Goal: Task Accomplishment & Management: Use online tool/utility

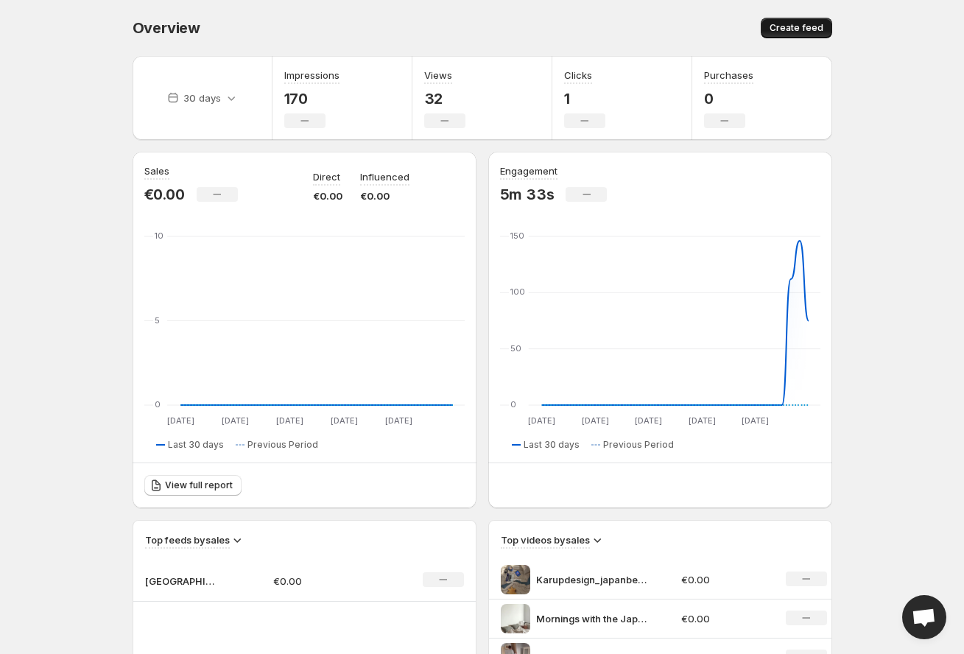
click at [798, 27] on span "Create feed" at bounding box center [797, 28] width 54 height 12
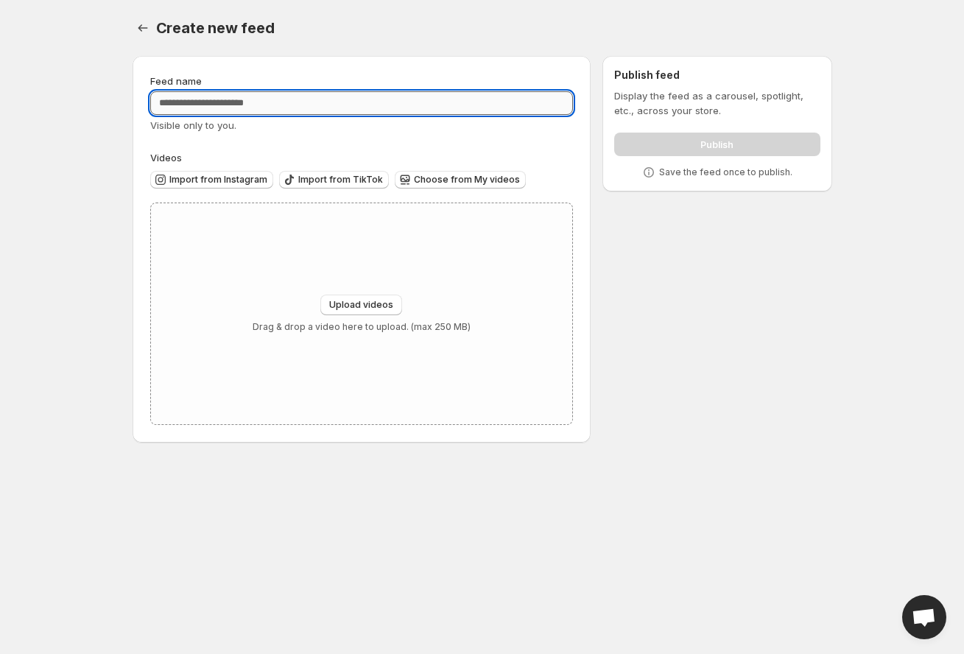
click at [422, 102] on input "Feed name" at bounding box center [361, 103] width 423 height 24
type input "**********"
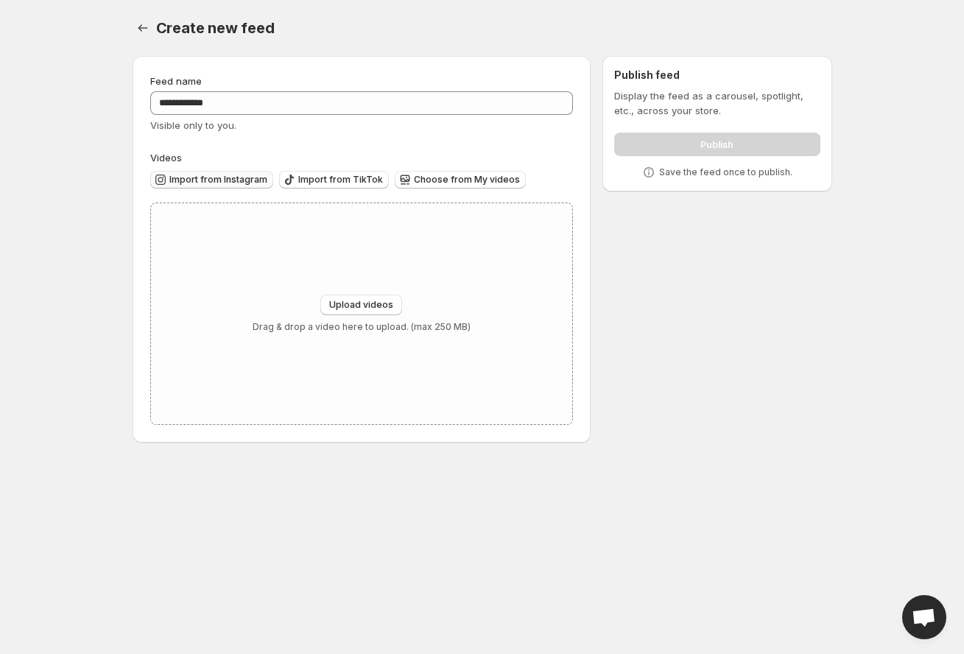
click at [241, 179] on span "Import from Instagram" at bounding box center [218, 180] width 98 height 12
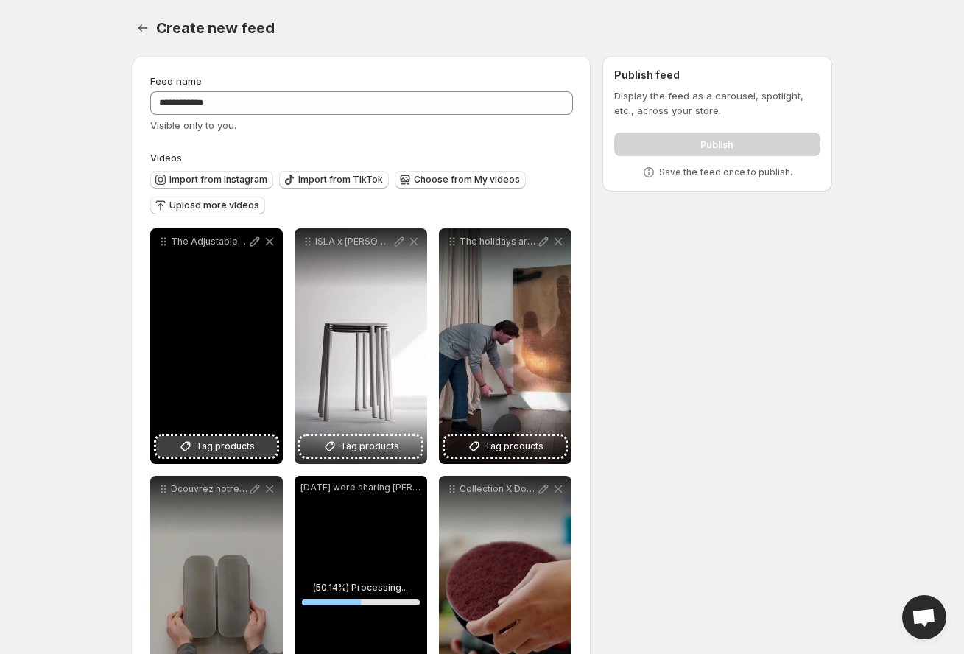
click at [192, 448] on icon at bounding box center [185, 446] width 15 height 15
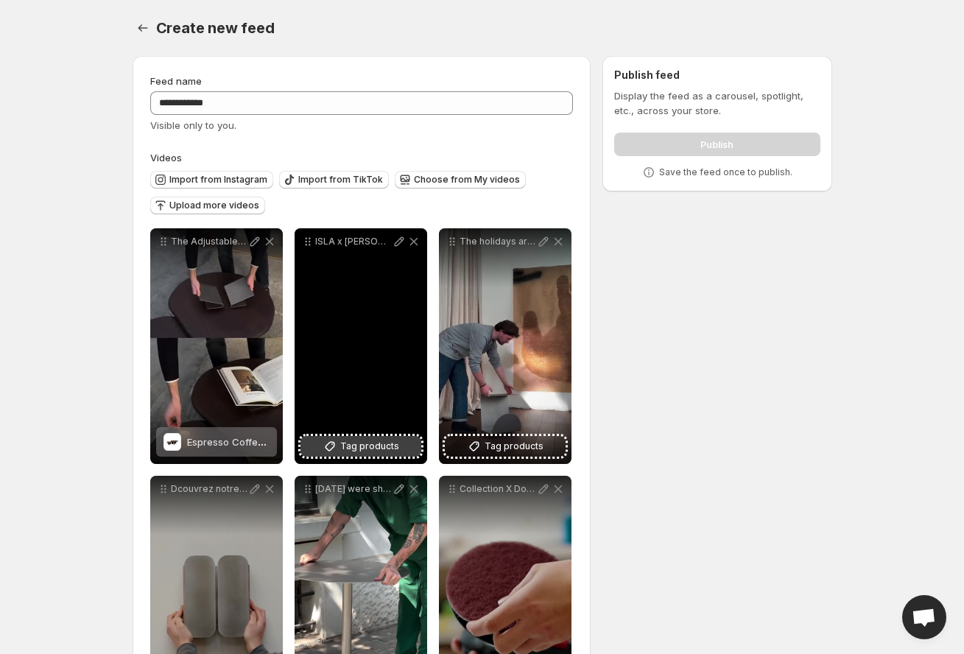
click at [384, 444] on span "Tag products" at bounding box center [369, 446] width 59 height 15
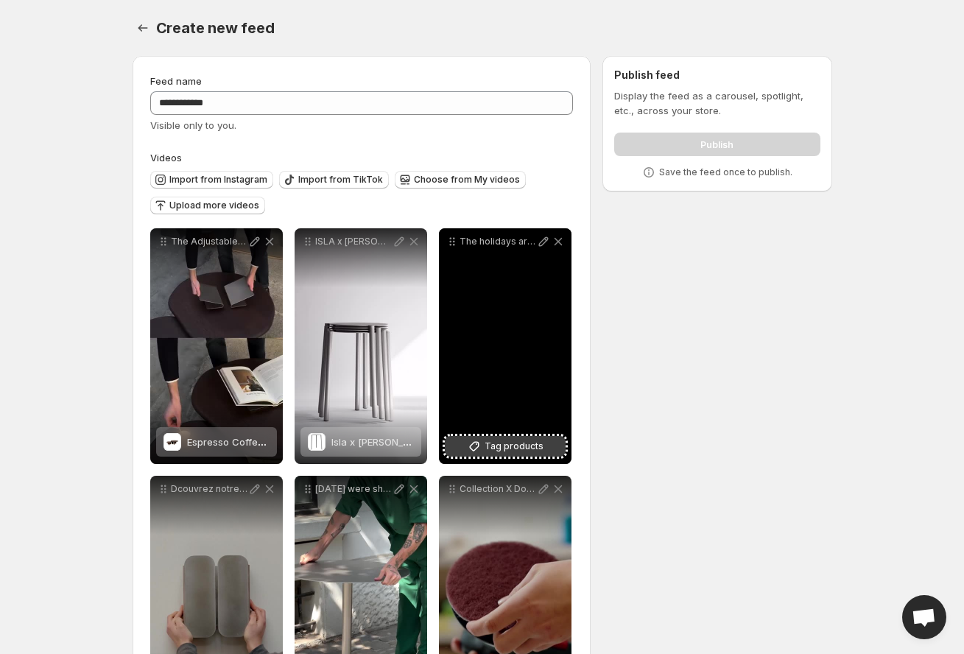
click at [520, 447] on span "Tag products" at bounding box center [514, 446] width 59 height 15
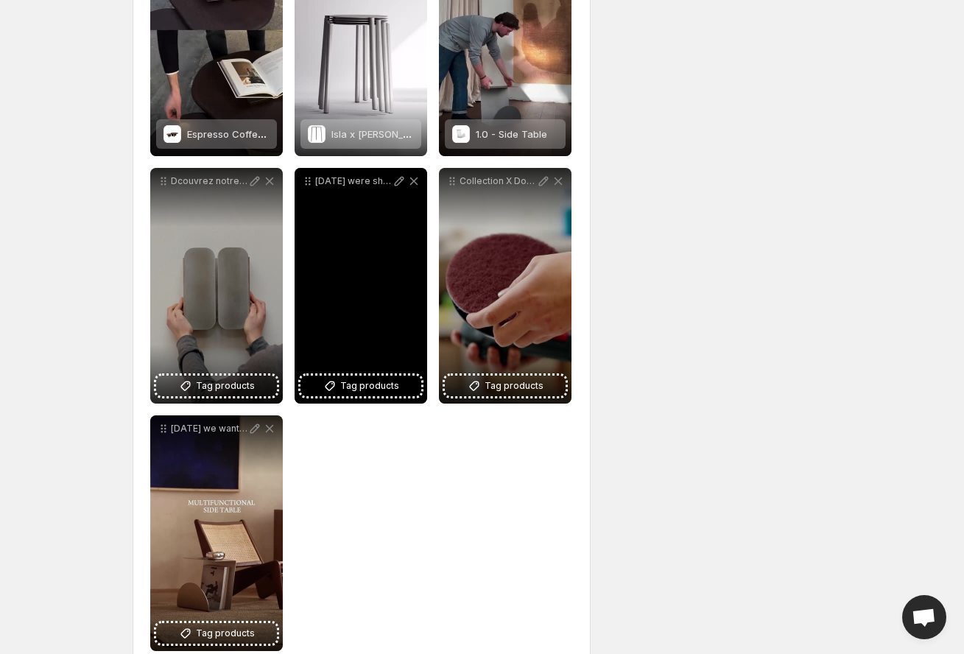
scroll to position [341, 0]
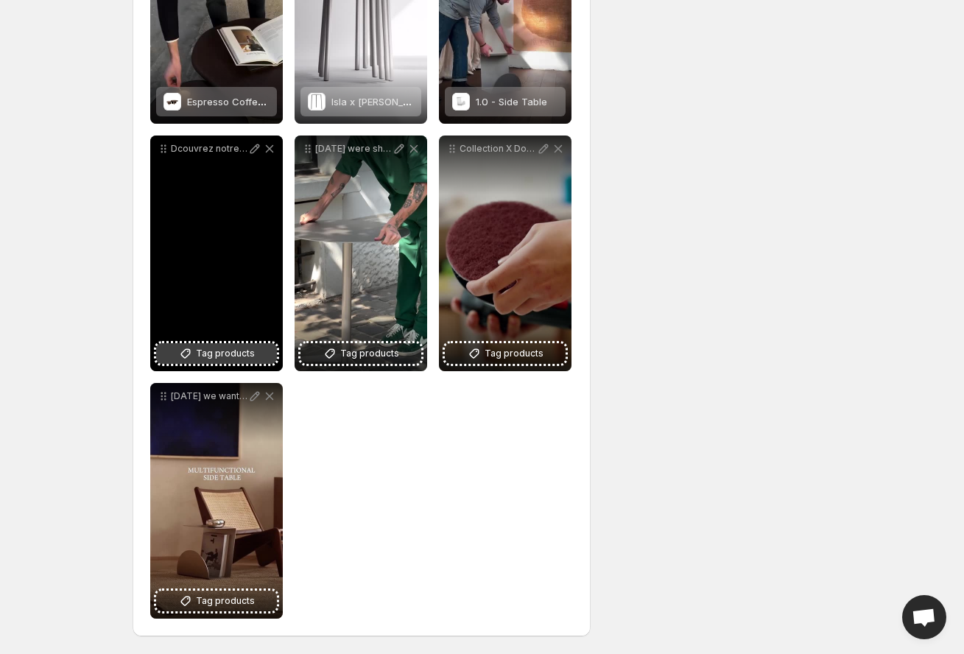
click at [225, 354] on span "Tag products" at bounding box center [225, 353] width 59 height 15
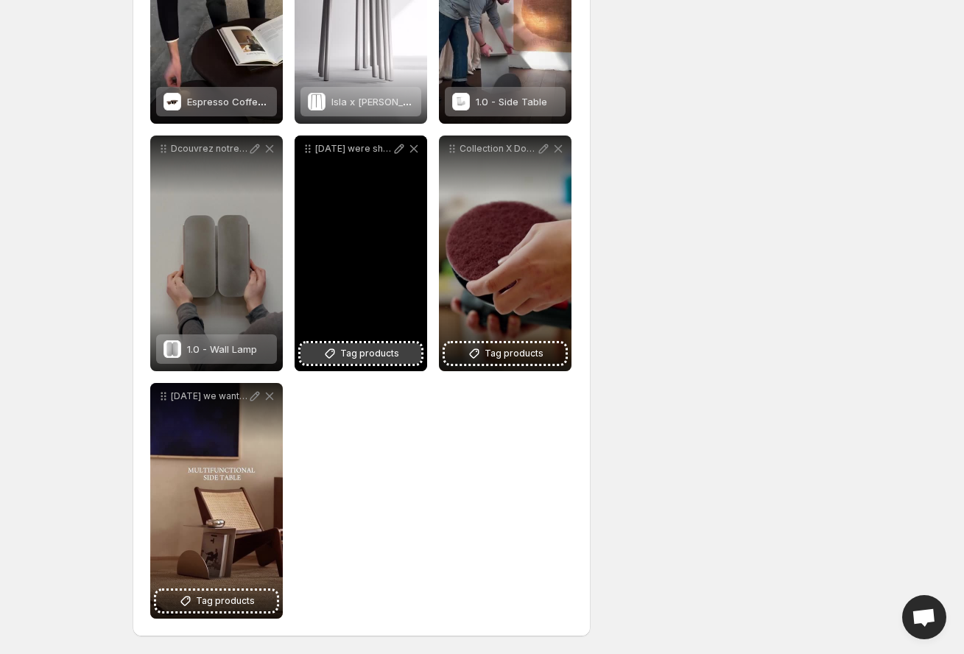
click at [345, 352] on span "Tag products" at bounding box center [369, 353] width 59 height 15
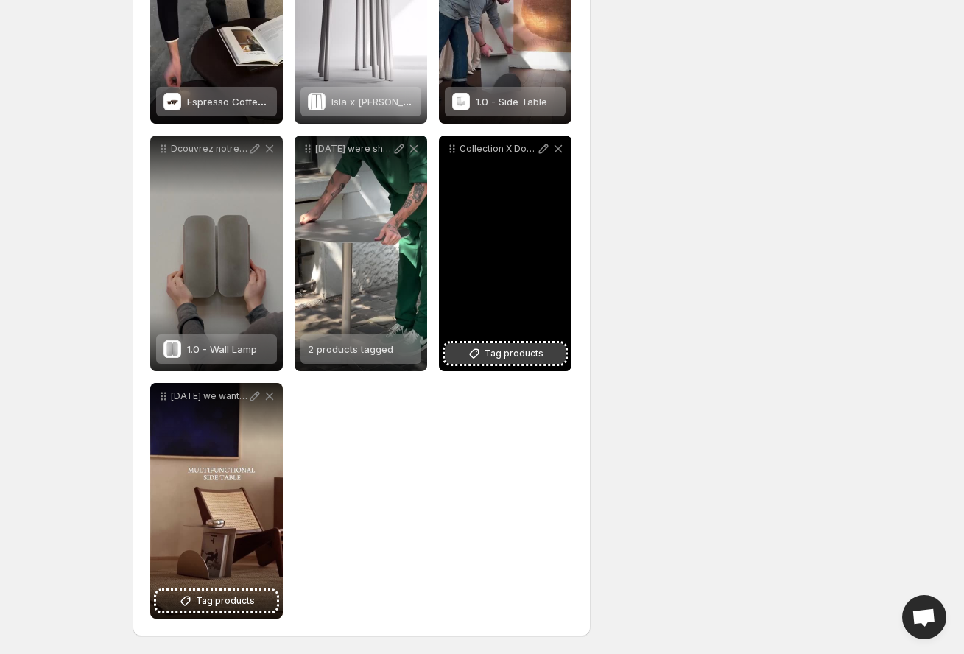
click at [501, 353] on span "Tag products" at bounding box center [514, 353] width 59 height 15
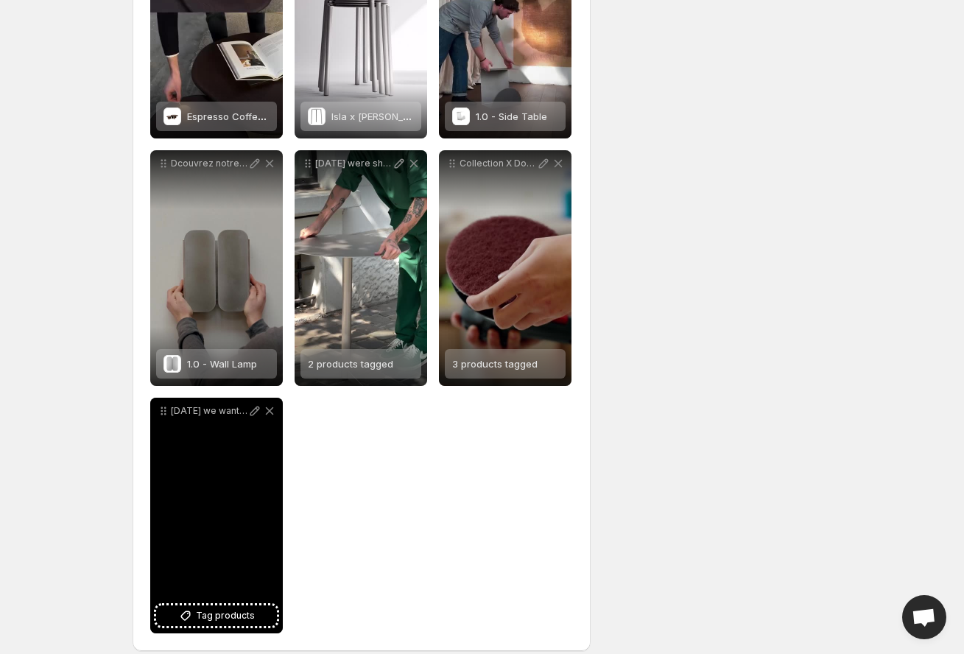
scroll to position [339, 0]
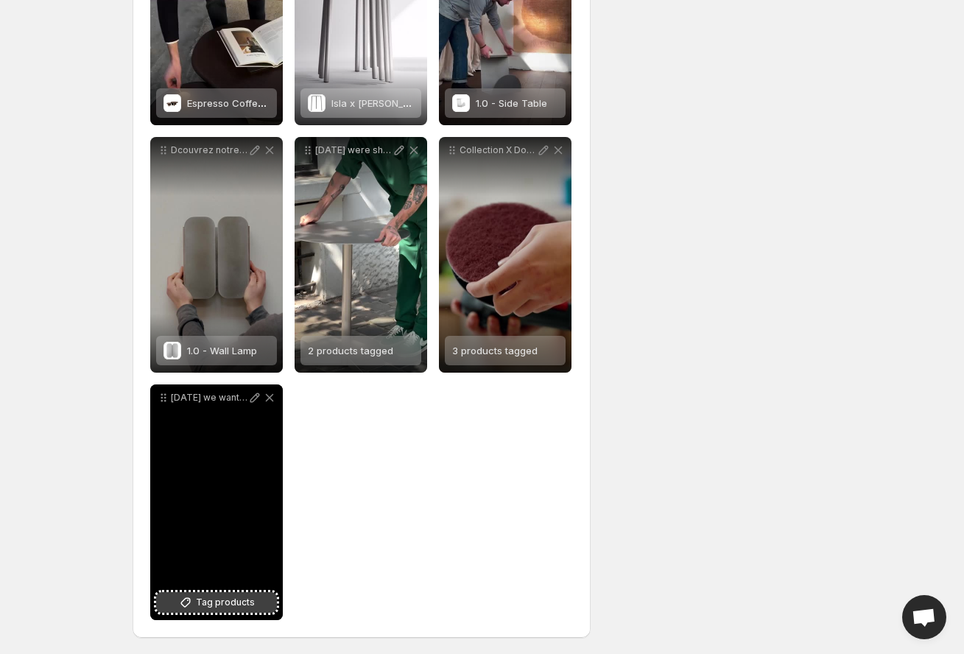
click at [214, 608] on span "Tag products" at bounding box center [225, 602] width 59 height 15
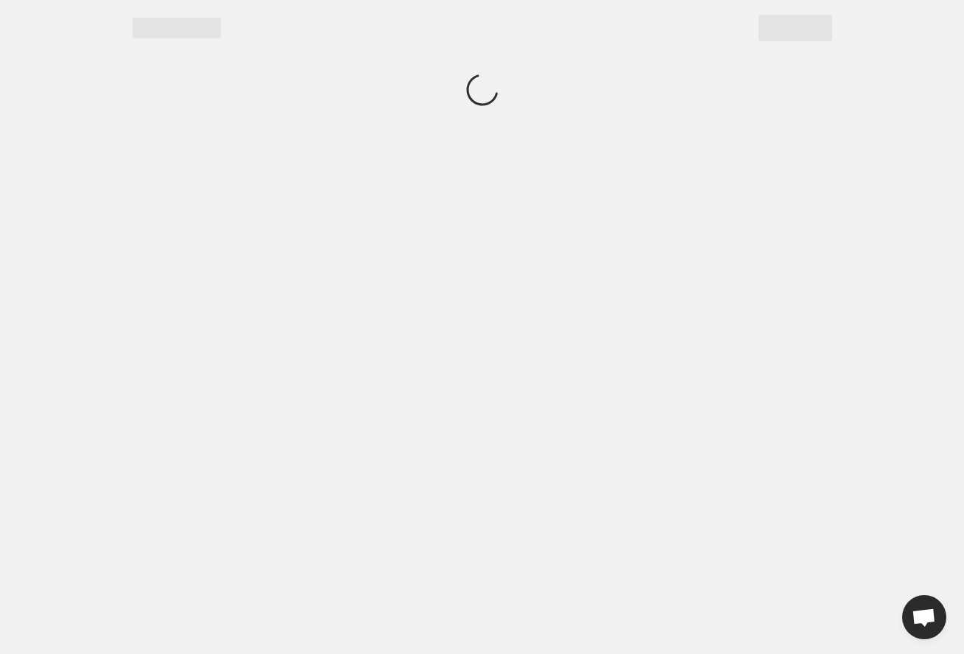
scroll to position [0, 0]
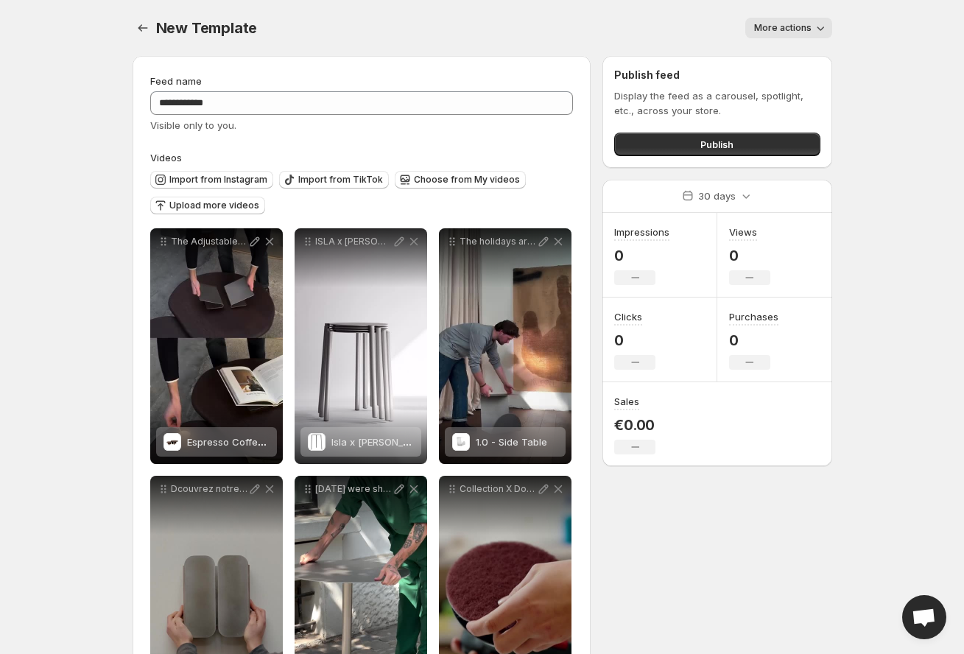
click at [794, 27] on span "More actions" at bounding box center [782, 28] width 57 height 12
click at [752, 140] on button "Publish" at bounding box center [716, 145] width 205 height 24
click at [705, 140] on span "Publish" at bounding box center [716, 144] width 33 height 15
click at [145, 29] on icon "Settings" at bounding box center [142, 28] width 15 height 15
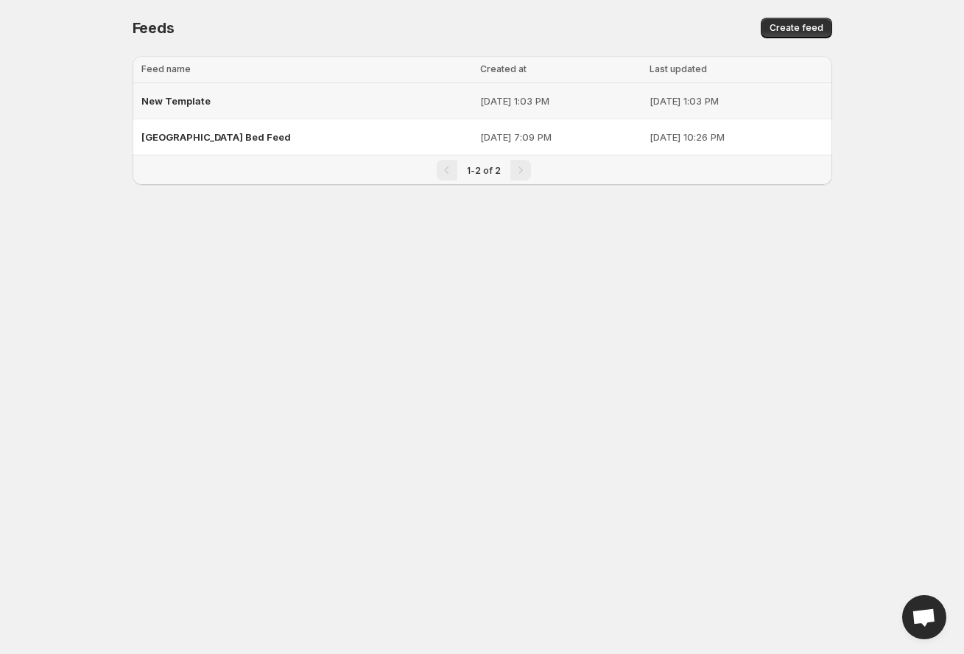
click at [169, 102] on span "New Template" at bounding box center [175, 101] width 69 height 12
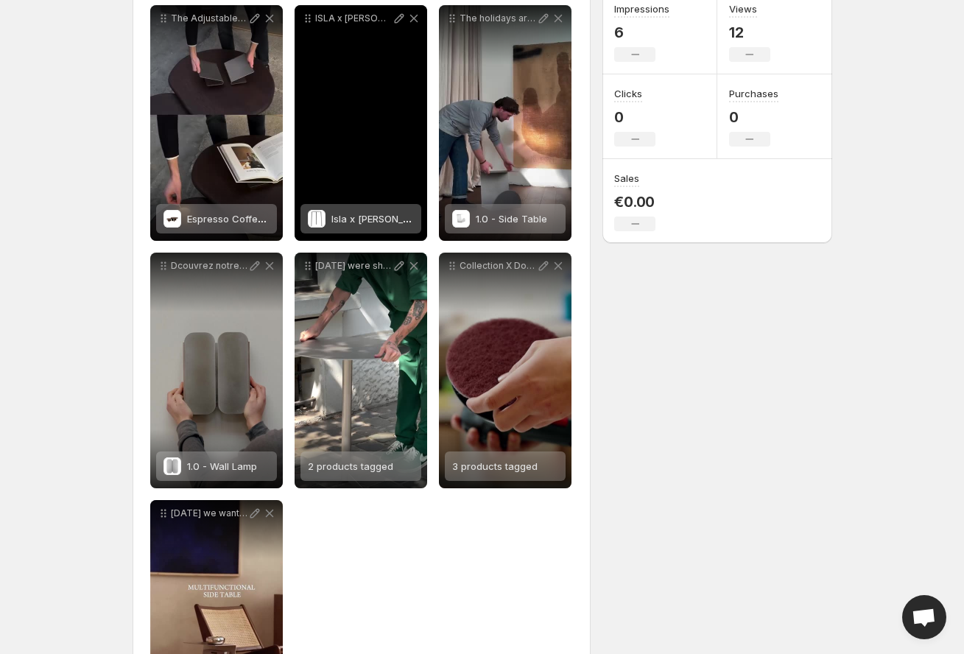
scroll to position [219, 0]
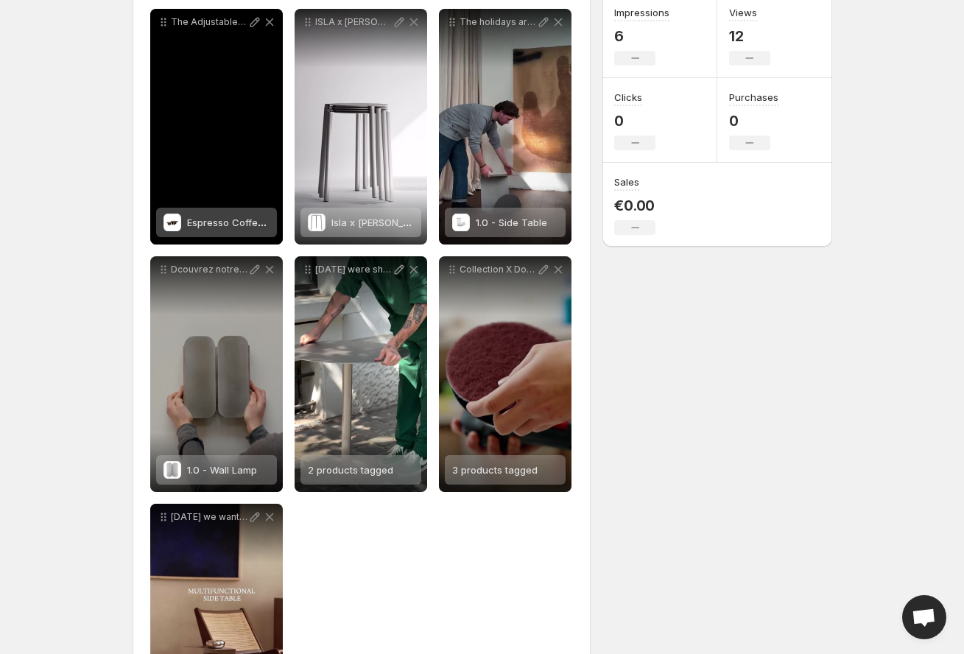
click at [224, 178] on div "The Adjustable Book Holder Designed with premium stainless steel this book hold…" at bounding box center [216, 127] width 133 height 236
click at [251, 24] on icon at bounding box center [254, 22] width 15 height 15
type input "**********"
click at [222, 222] on span "Espresso Coffee Table" at bounding box center [239, 222] width 105 height 12
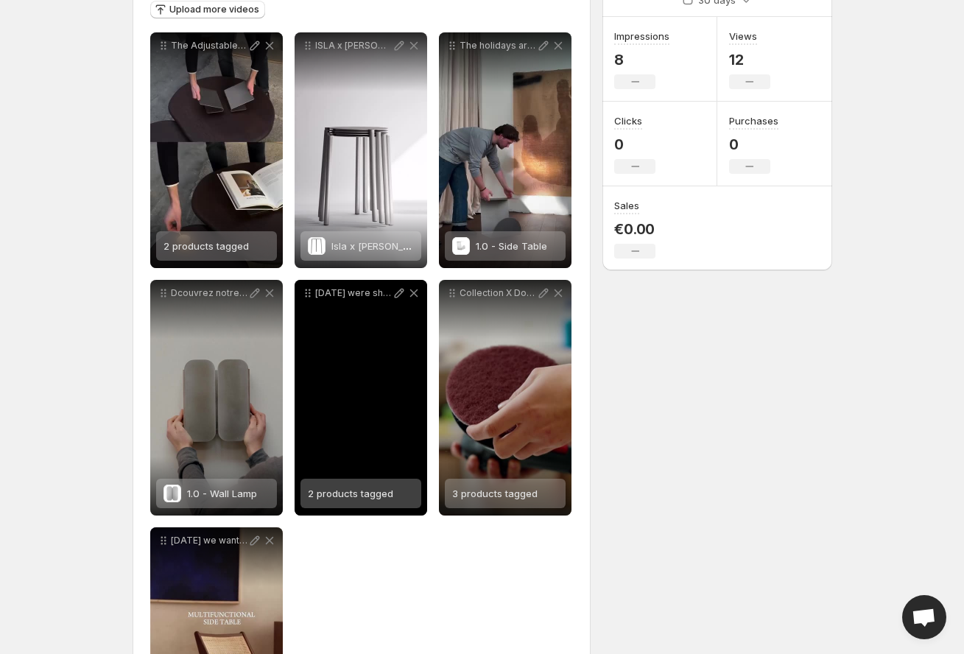
scroll to position [0, 0]
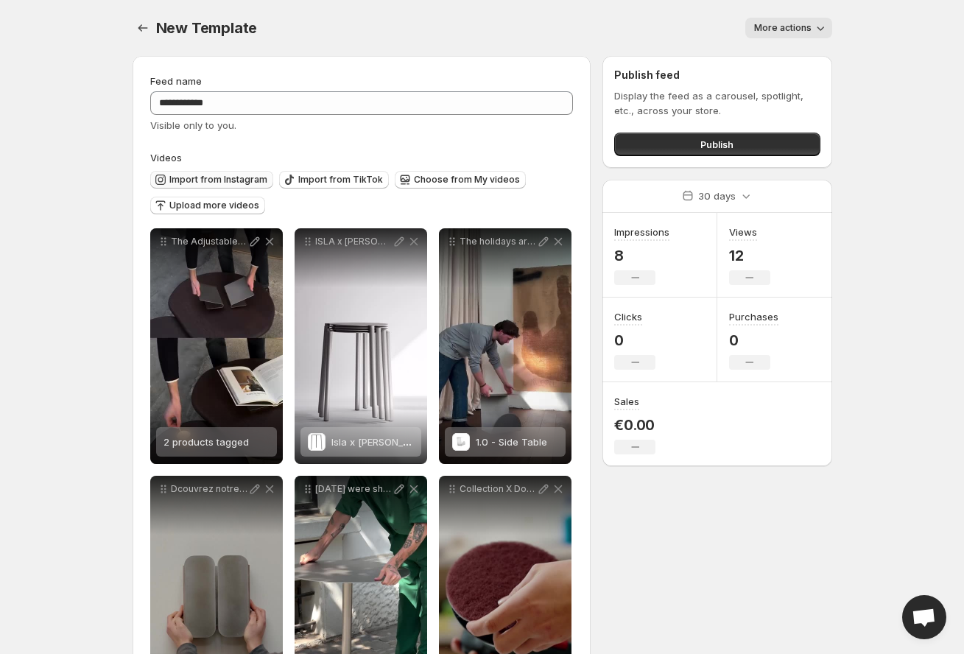
click at [221, 176] on span "Import from Instagram" at bounding box center [218, 180] width 98 height 12
click at [242, 180] on span "Import from Instagram" at bounding box center [218, 180] width 98 height 12
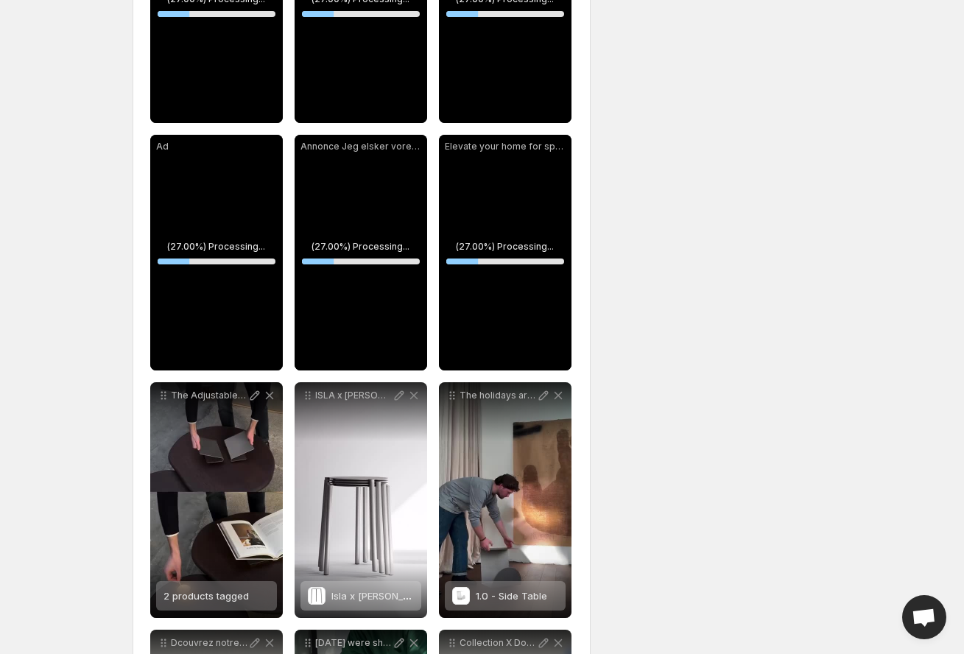
scroll to position [589, 0]
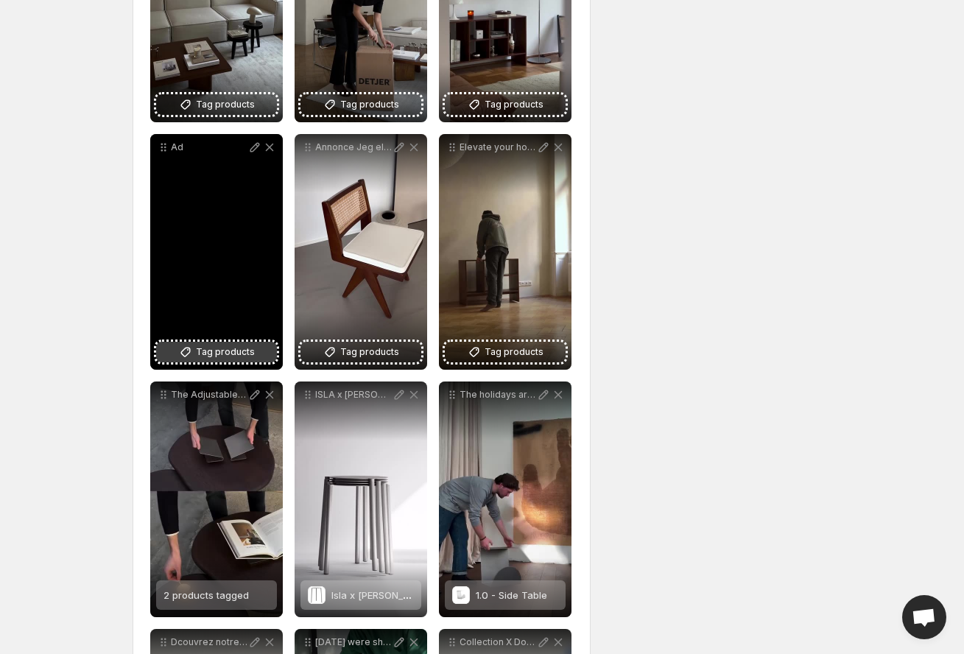
click at [244, 351] on span "Tag products" at bounding box center [225, 352] width 59 height 15
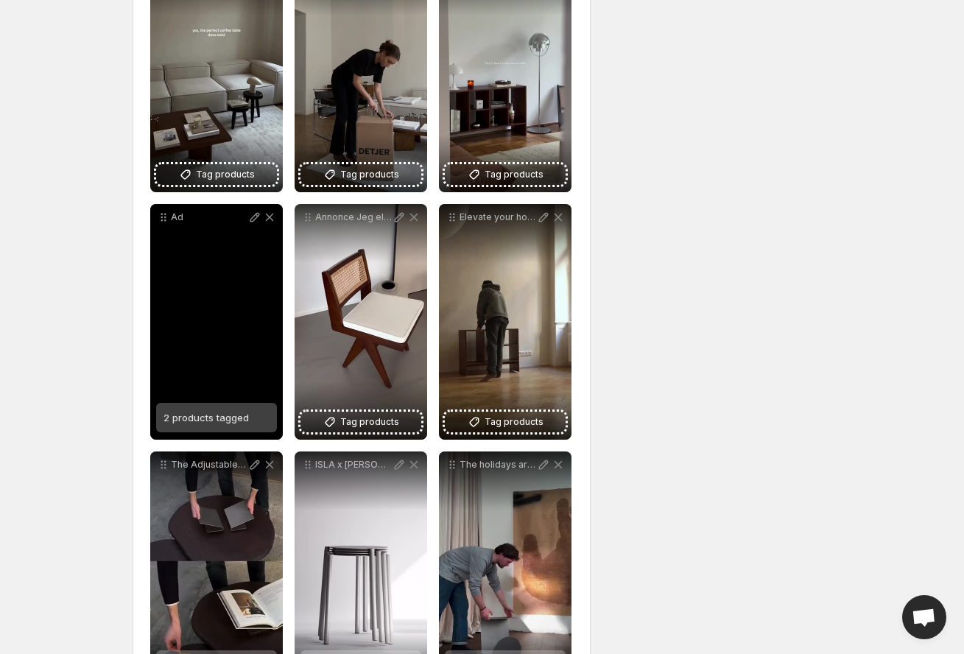
scroll to position [521, 0]
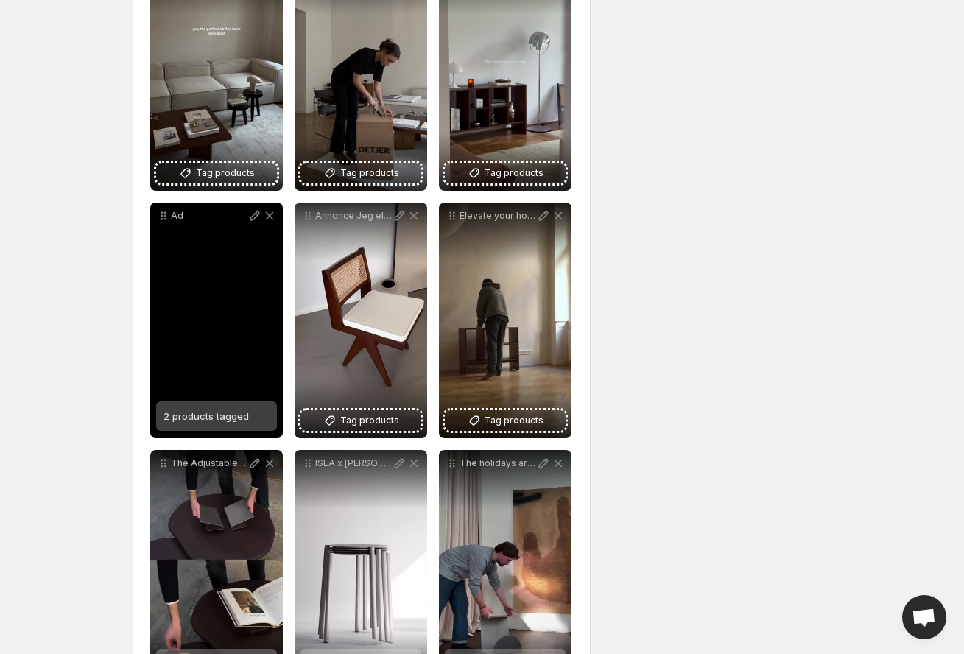
click at [230, 411] on span "2 products tagged" at bounding box center [205, 416] width 85 height 12
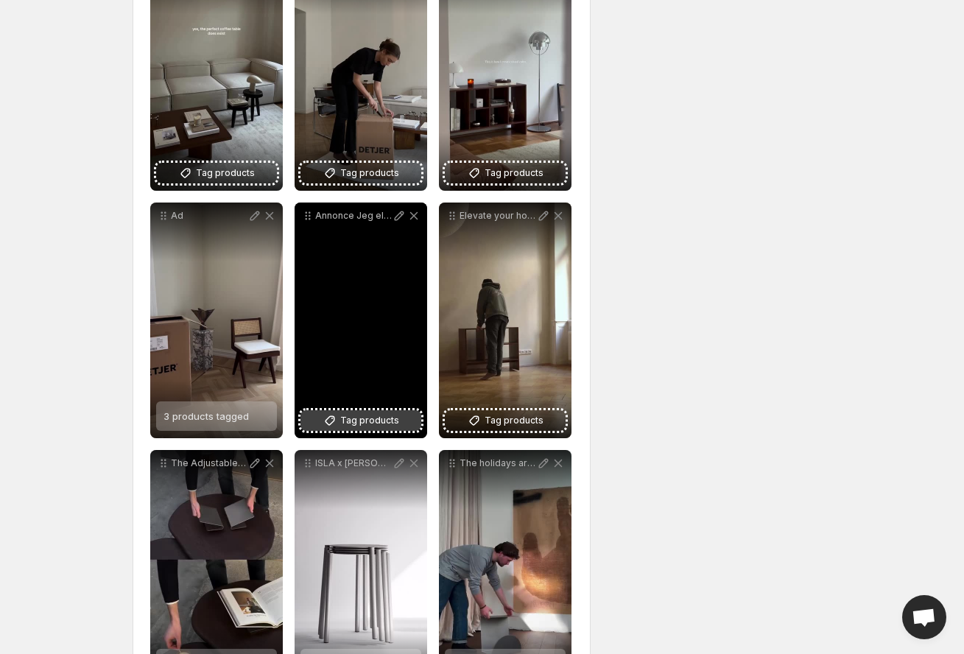
click at [334, 418] on icon at bounding box center [330, 421] width 10 height 10
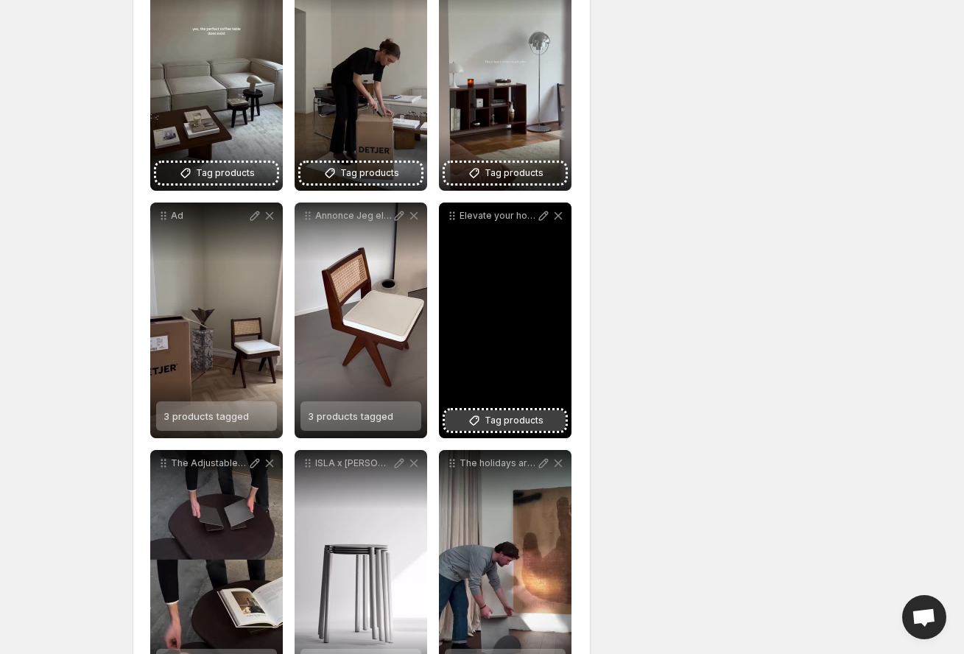
click at [519, 424] on span "Tag products" at bounding box center [514, 420] width 59 height 15
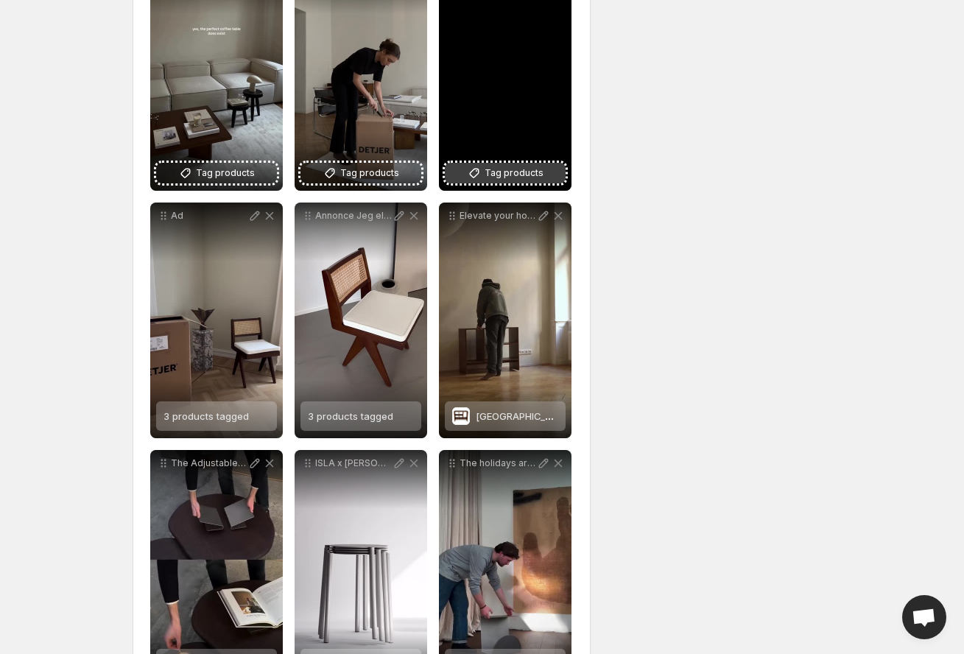
click at [511, 172] on span "Tag products" at bounding box center [514, 173] width 59 height 15
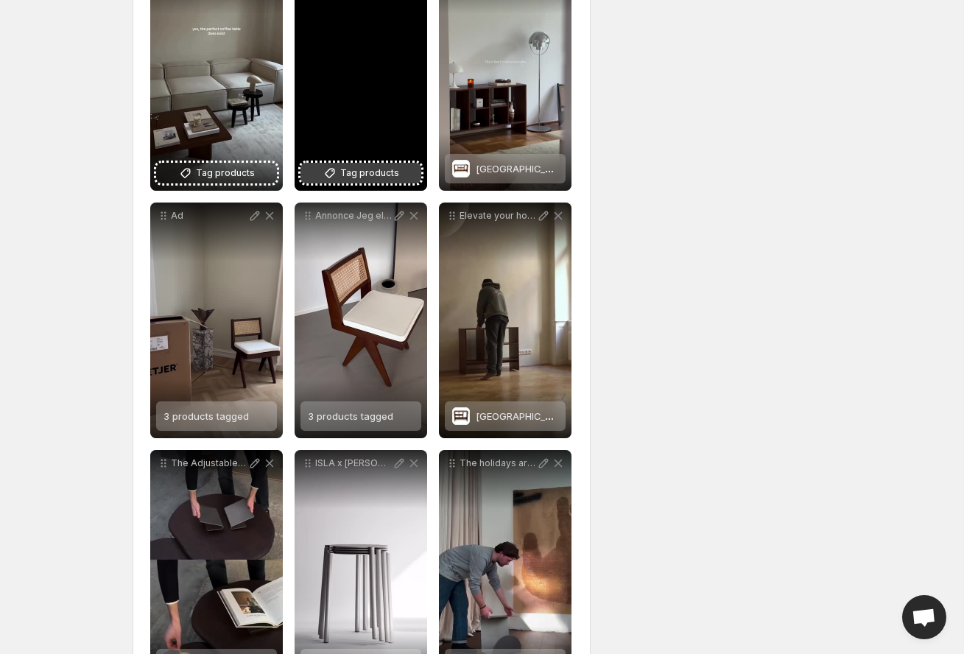
click at [388, 171] on span "Tag products" at bounding box center [369, 173] width 59 height 15
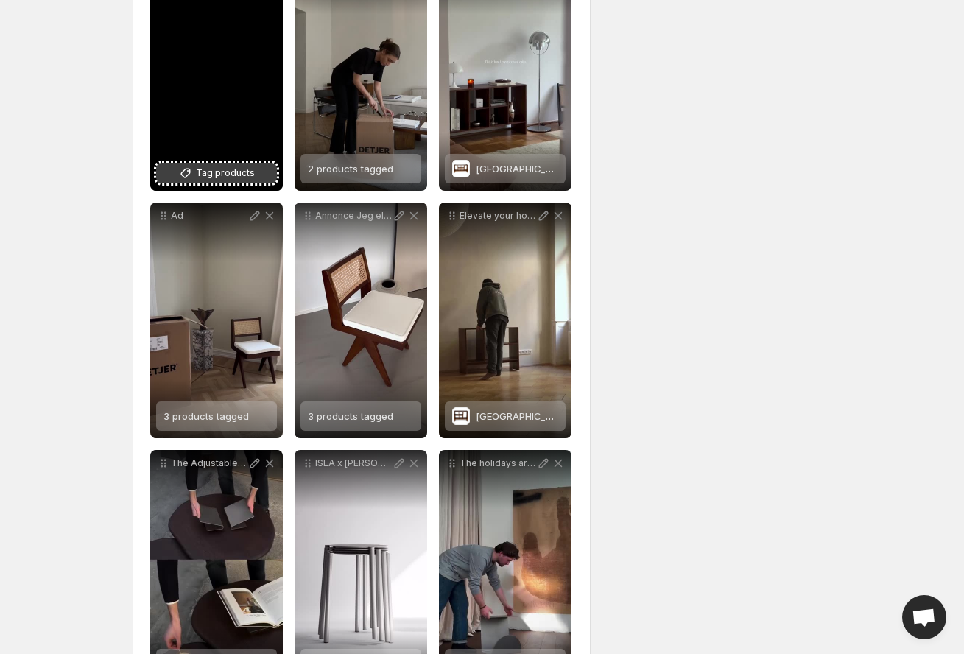
click at [233, 173] on span "Tag products" at bounding box center [225, 173] width 59 height 15
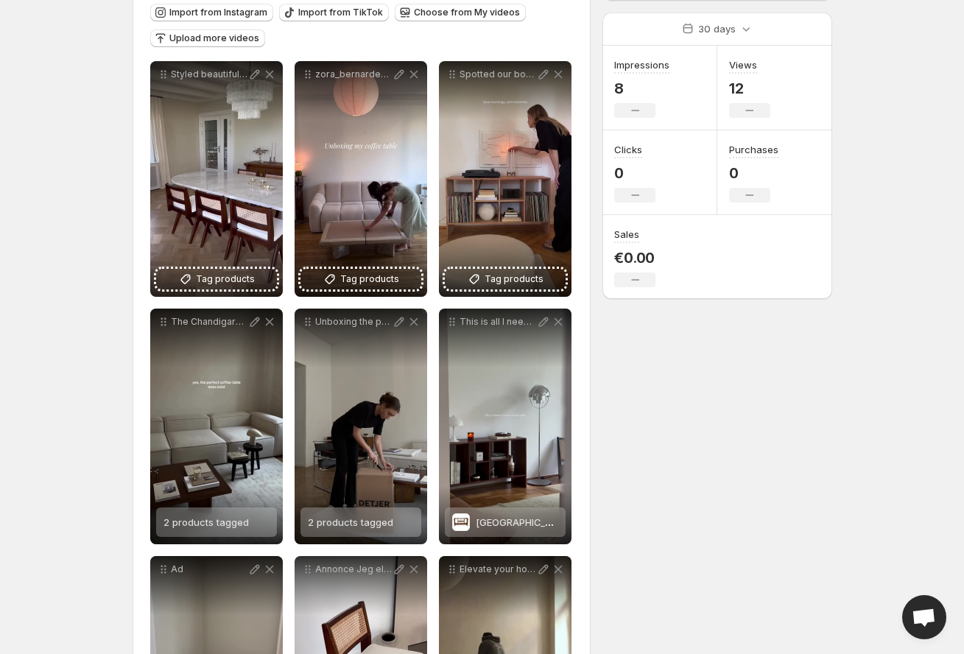
scroll to position [189, 0]
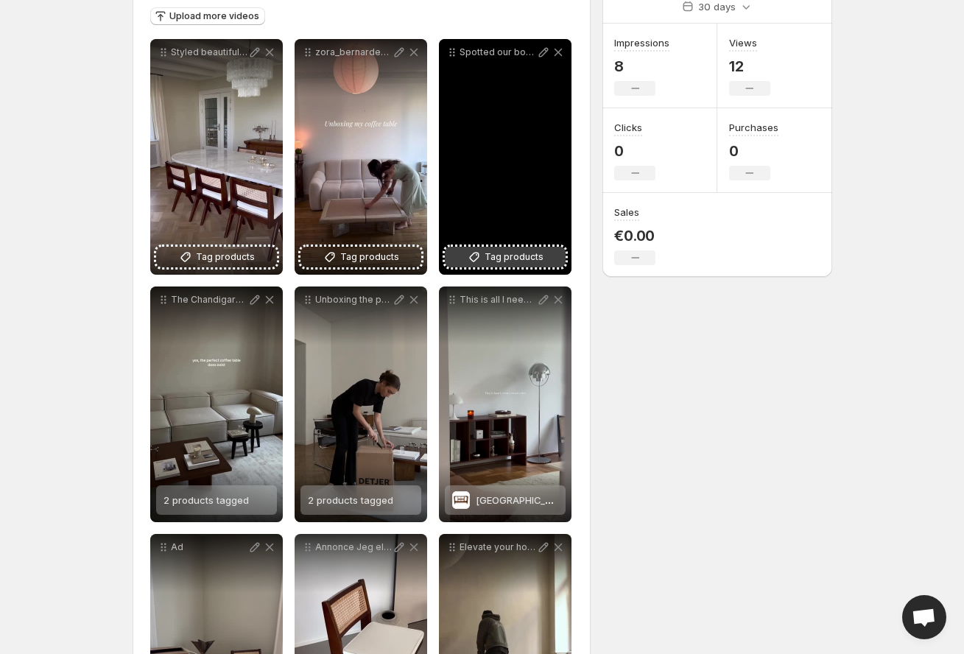
click at [515, 262] on span "Tag products" at bounding box center [514, 257] width 59 height 15
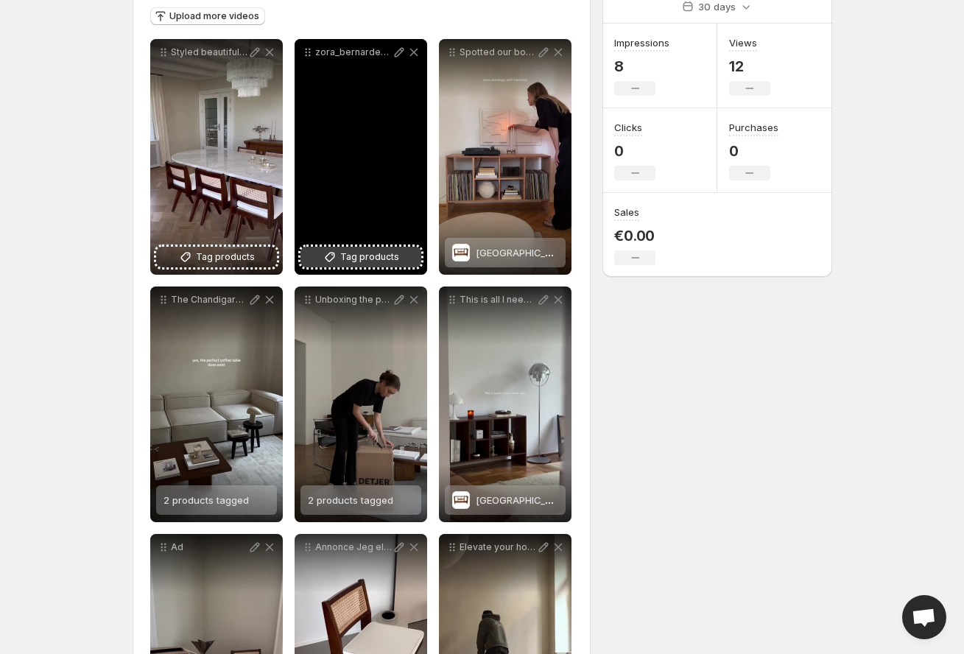
click at [357, 262] on span "Tag products" at bounding box center [369, 257] width 59 height 15
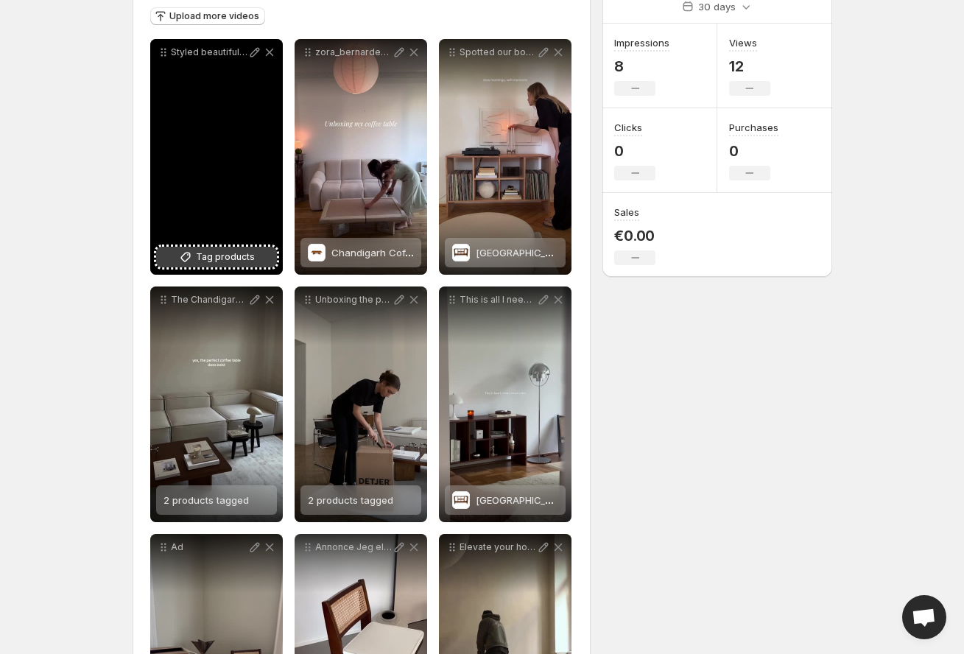
click at [218, 264] on span "Tag products" at bounding box center [225, 257] width 59 height 15
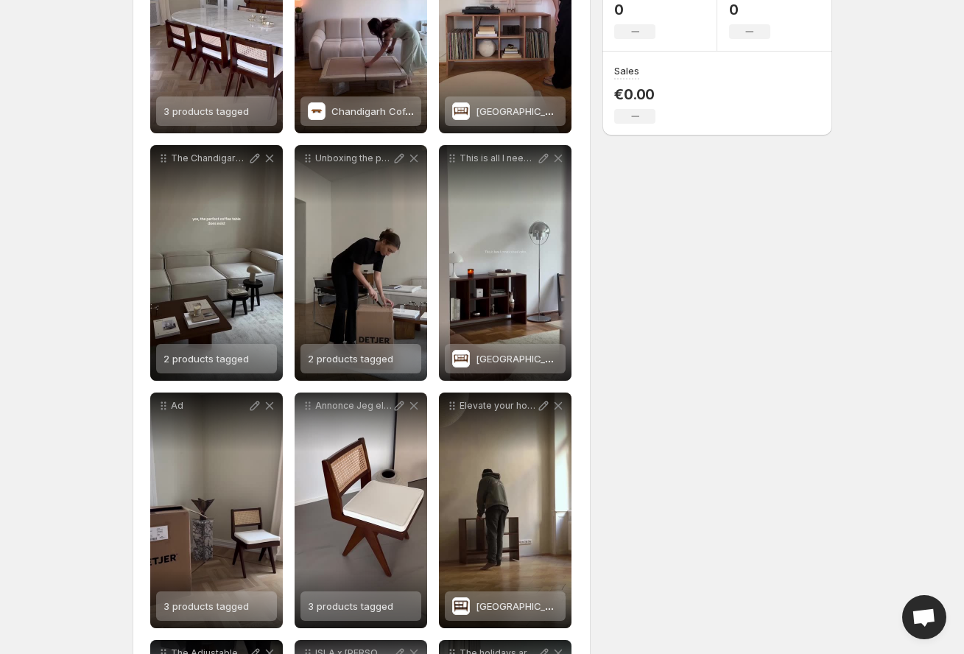
scroll to position [0, 0]
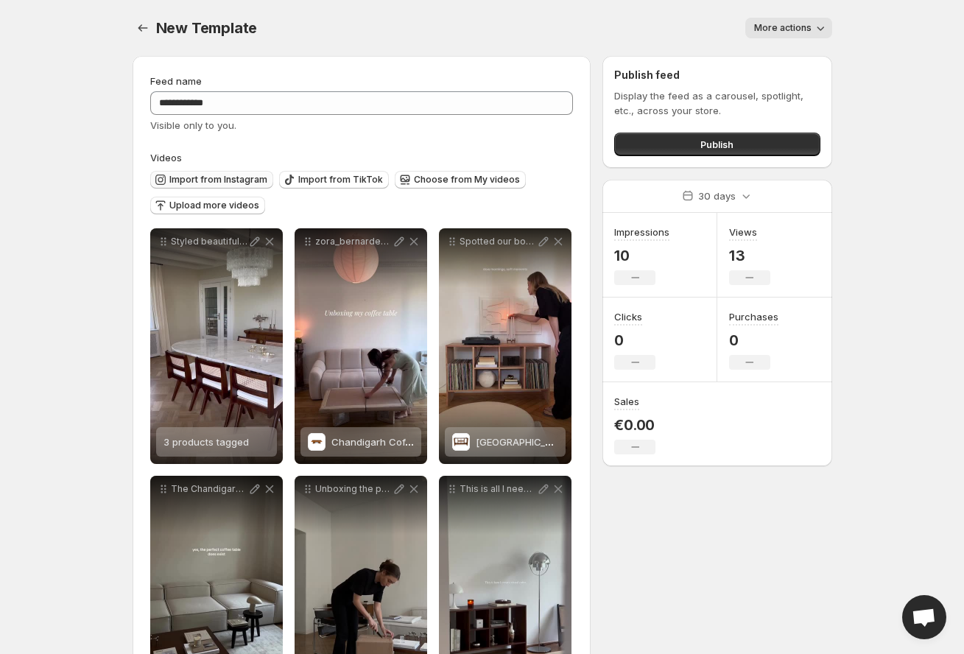
click at [247, 180] on span "Import from Instagram" at bounding box center [218, 180] width 98 height 12
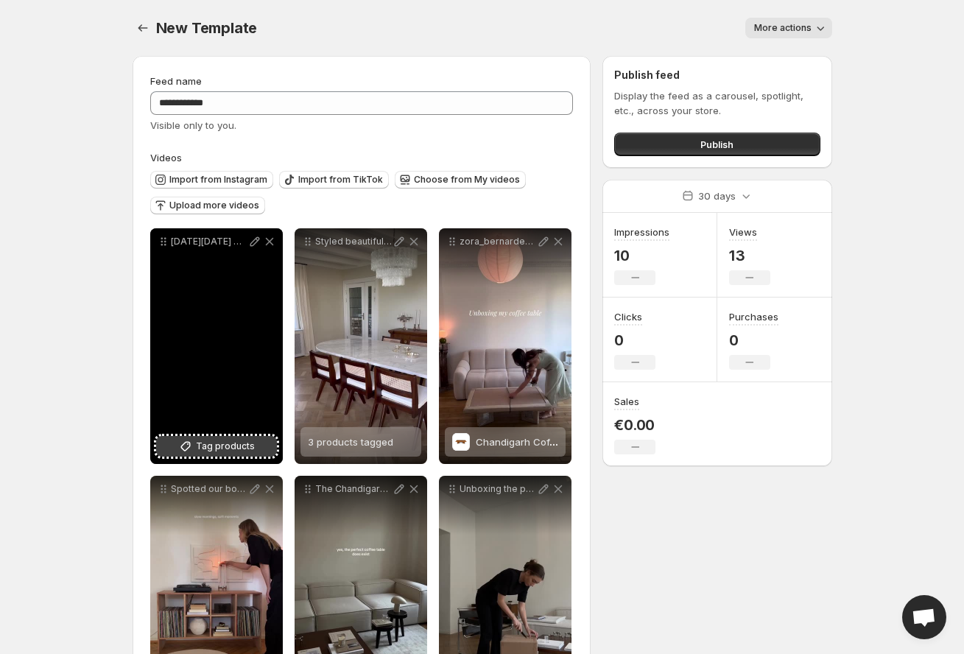
click at [208, 445] on span "Tag products" at bounding box center [225, 446] width 59 height 15
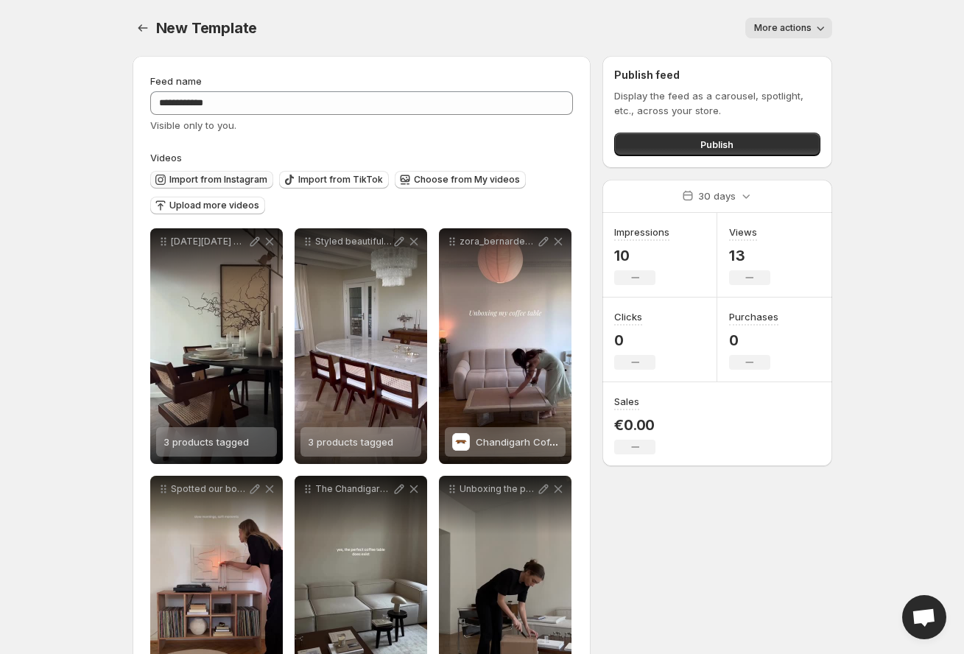
click at [220, 180] on span "Import from Instagram" at bounding box center [218, 180] width 98 height 12
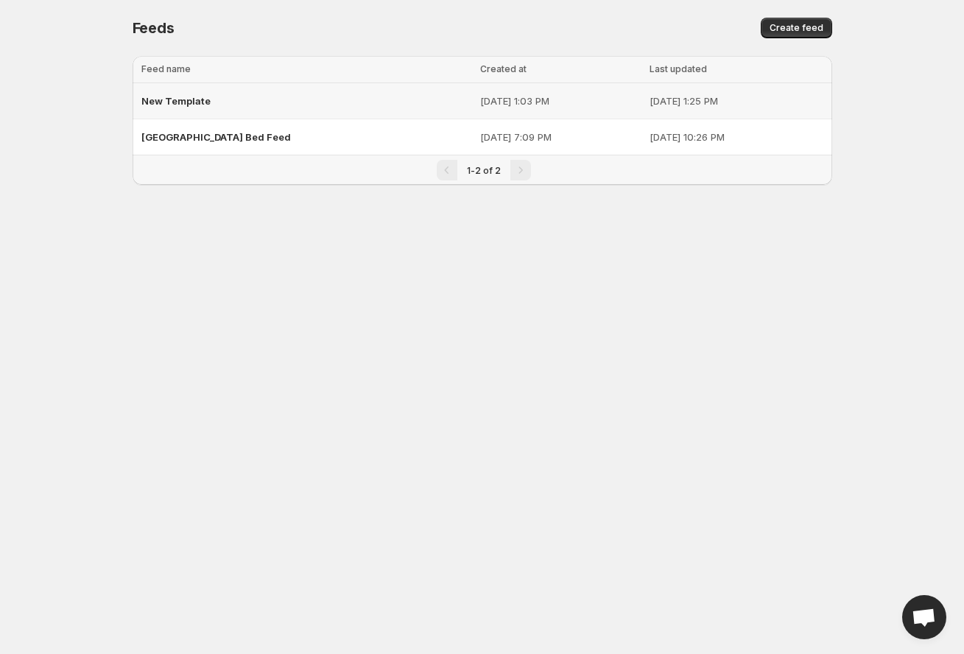
click at [223, 102] on div "New Template" at bounding box center [306, 101] width 331 height 27
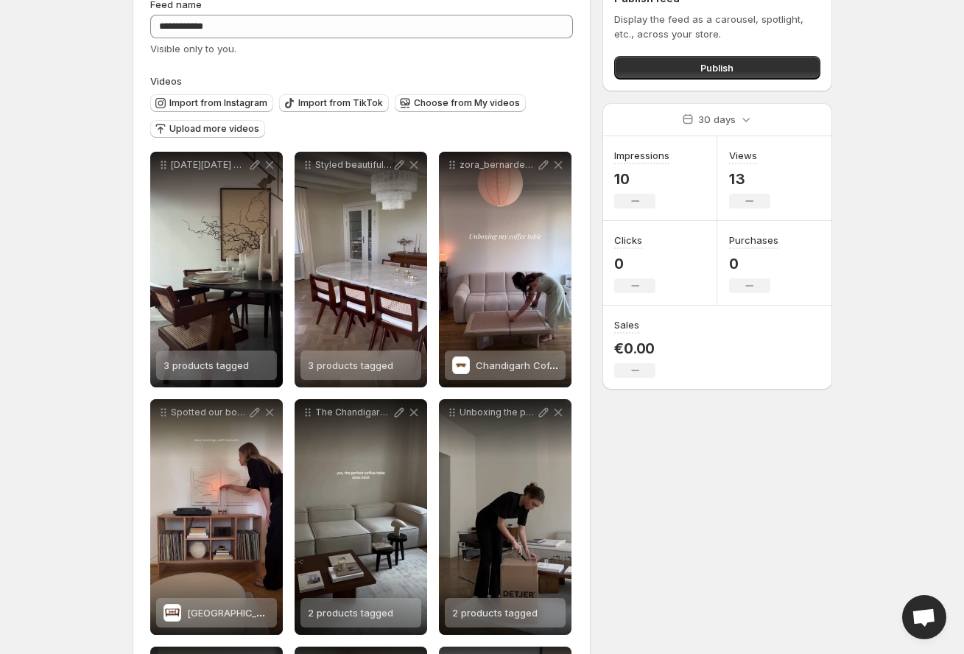
scroll to position [75, 0]
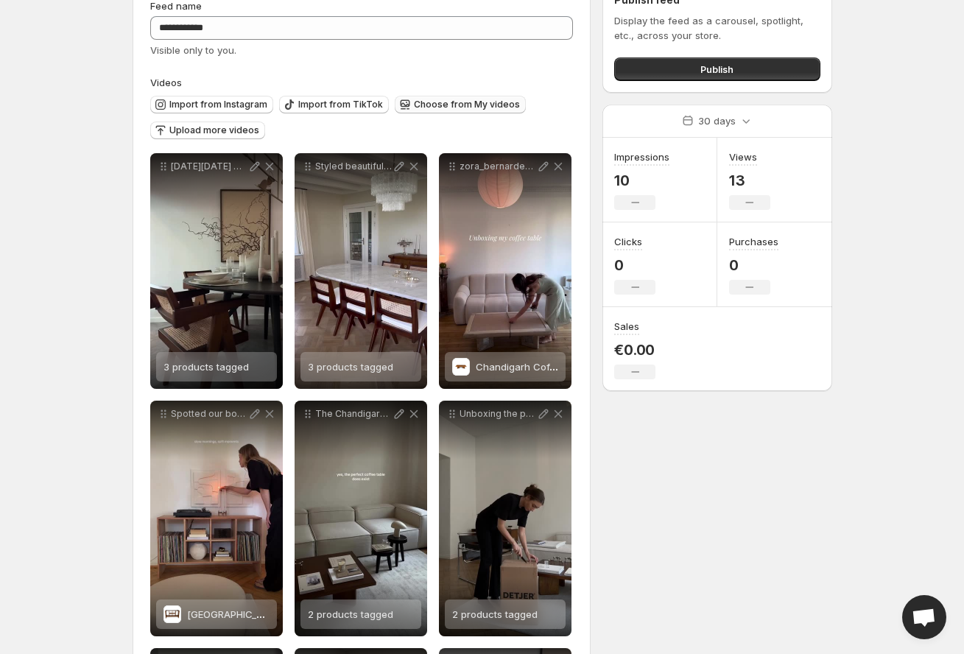
click at [423, 102] on span "Choose from My videos" at bounding box center [467, 105] width 106 height 12
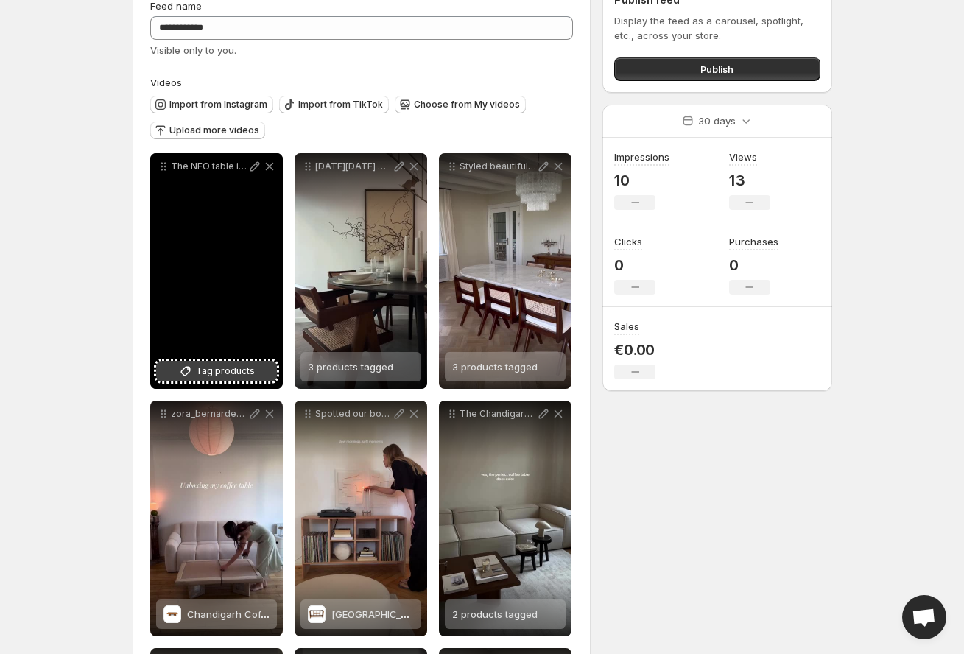
click at [228, 379] on button "Tag products" at bounding box center [216, 371] width 121 height 21
click at [269, 167] on icon at bounding box center [269, 167] width 8 height 8
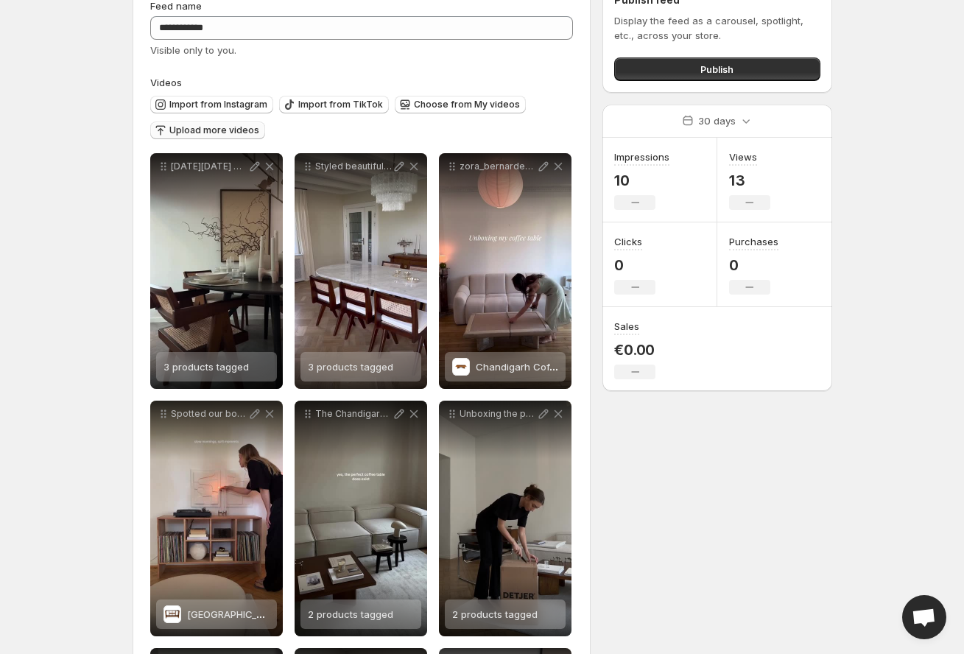
click at [230, 130] on span "Upload more videos" at bounding box center [214, 130] width 90 height 12
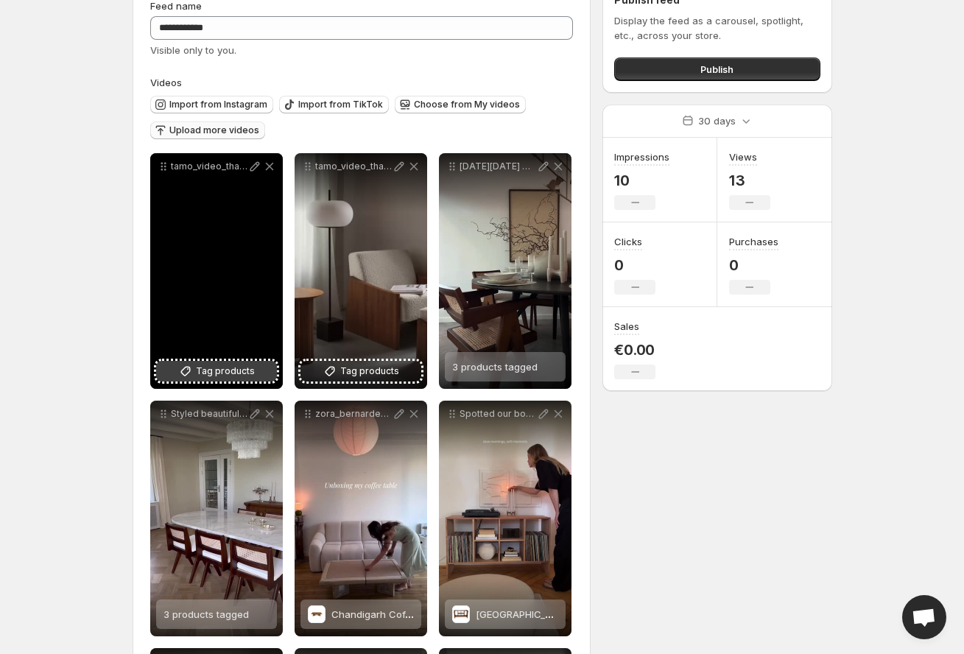
click at [177, 373] on button "Tag products" at bounding box center [216, 371] width 121 height 21
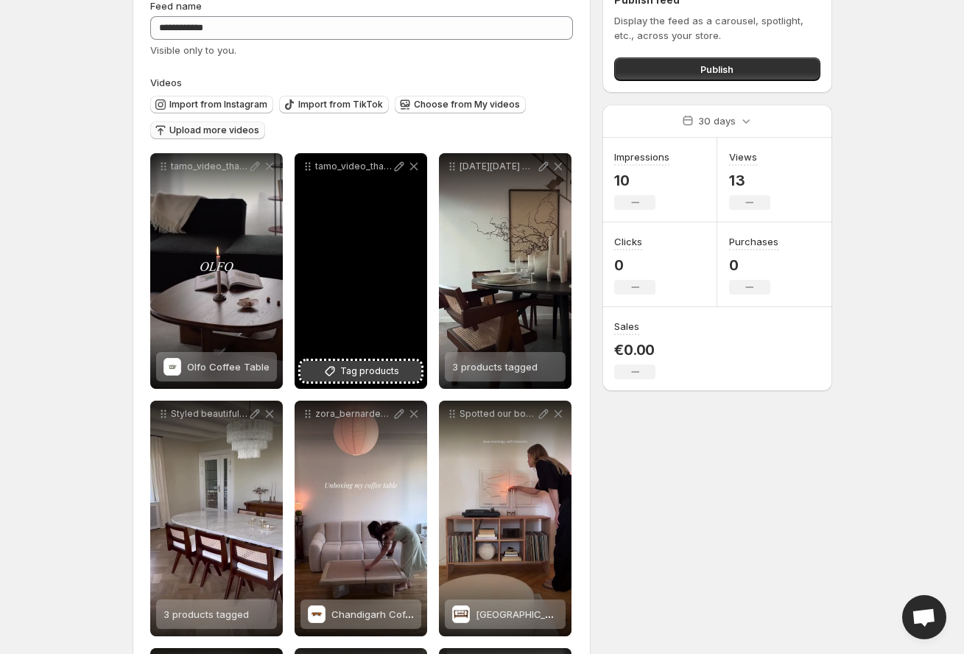
click at [369, 370] on span "Tag products" at bounding box center [369, 371] width 59 height 15
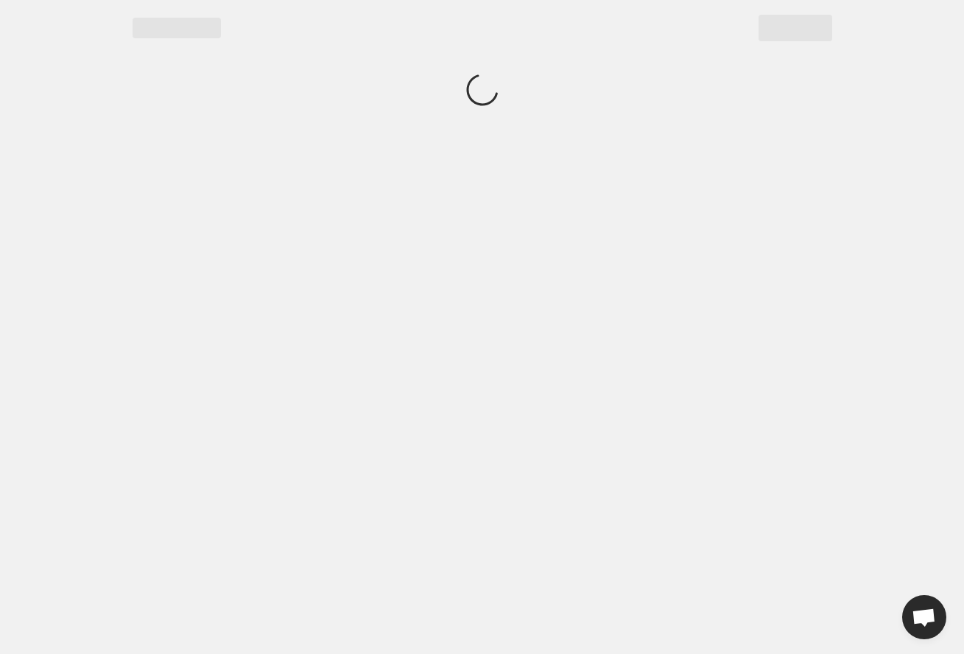
scroll to position [0, 0]
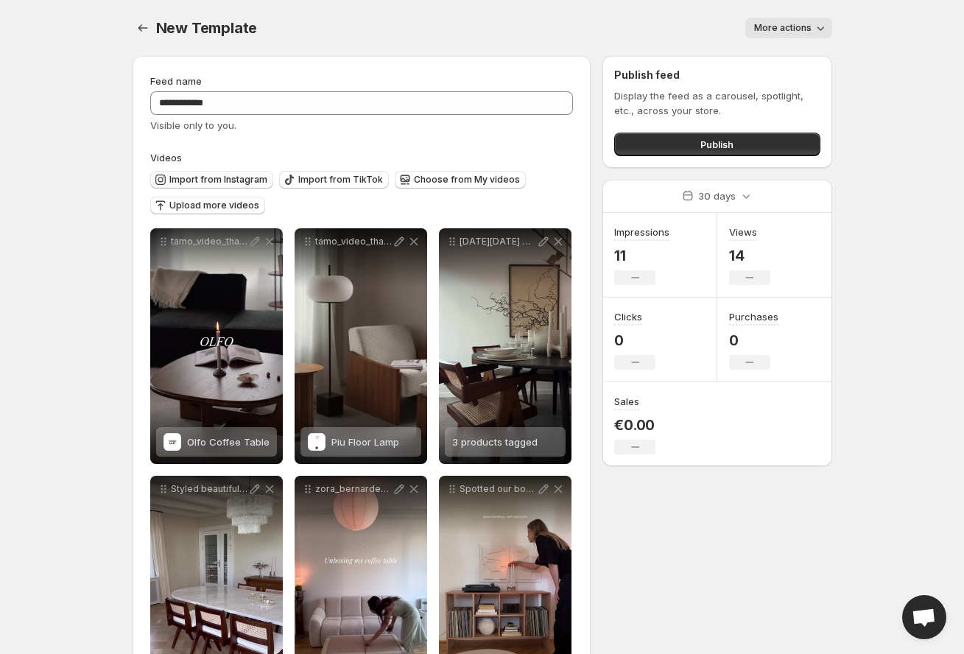
click at [219, 177] on span "Import from Instagram" at bounding box center [218, 180] width 98 height 12
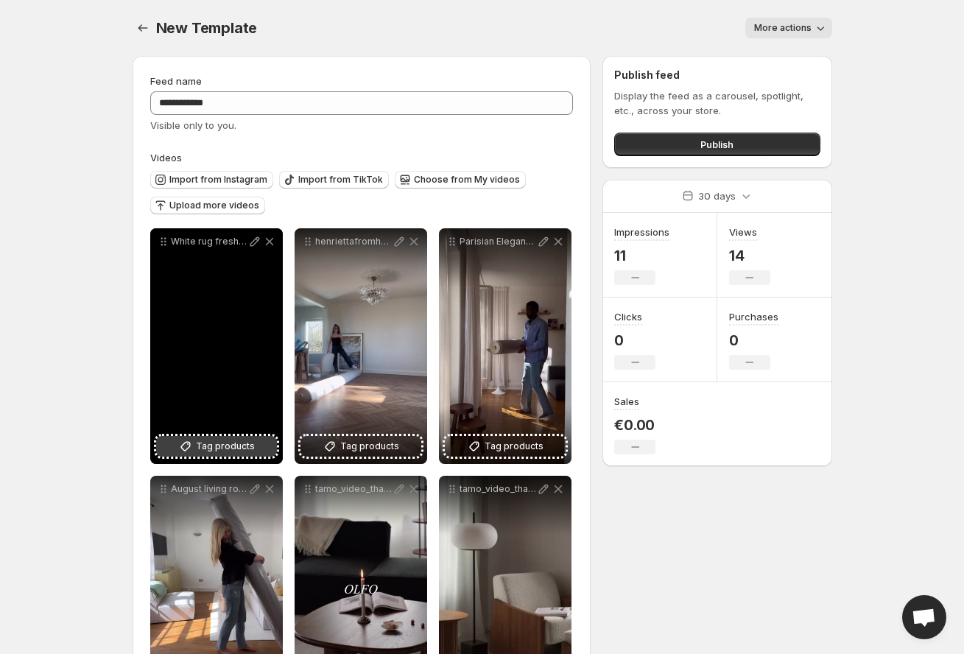
click at [239, 446] on span "Tag products" at bounding box center [225, 446] width 59 height 15
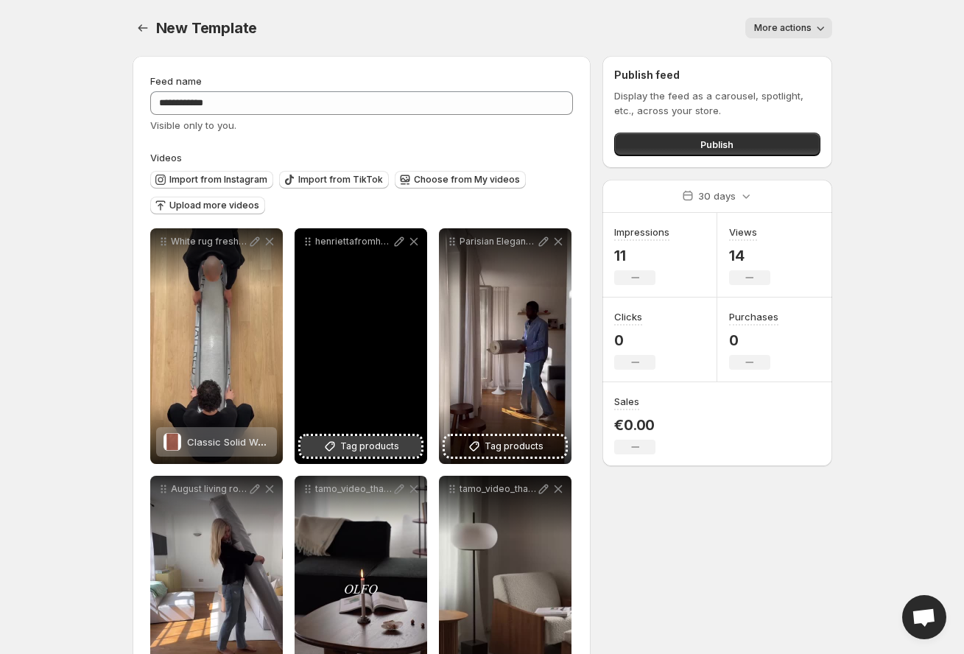
click at [369, 450] on span "Tag products" at bounding box center [369, 446] width 59 height 15
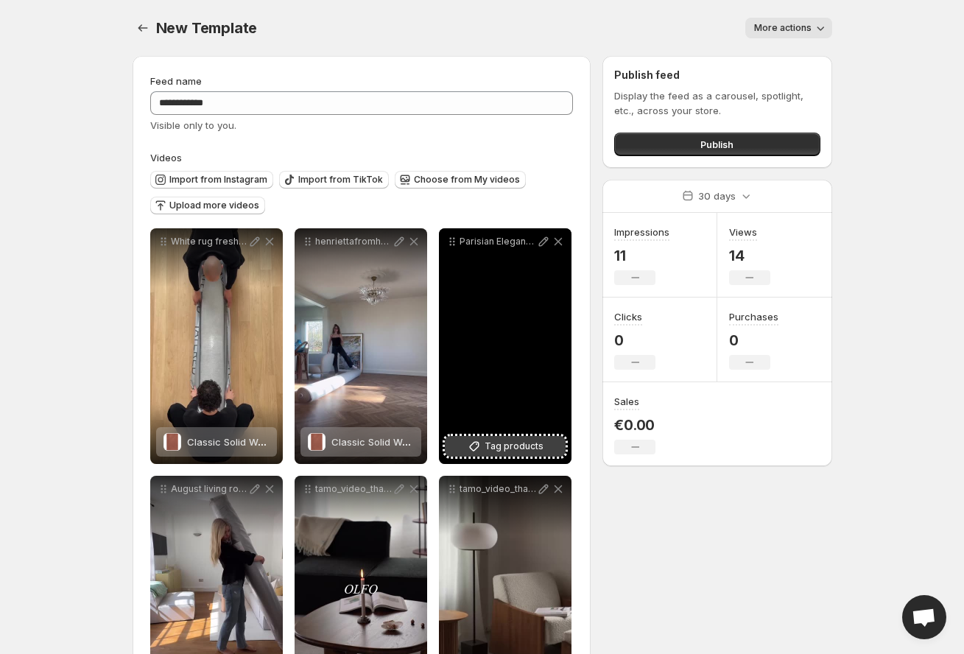
click at [500, 445] on span "Tag products" at bounding box center [514, 446] width 59 height 15
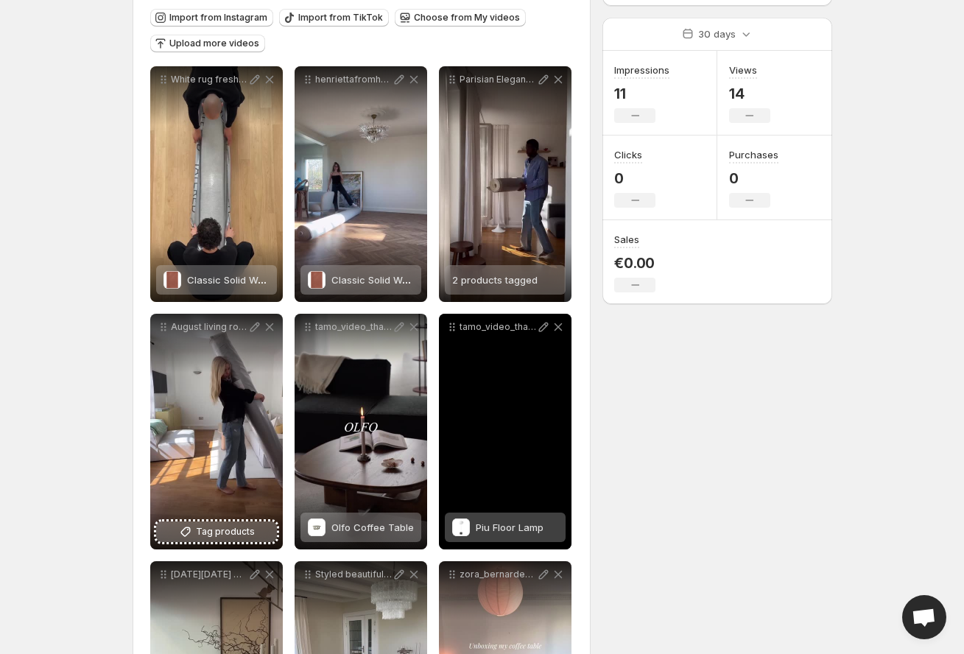
scroll to position [166, 0]
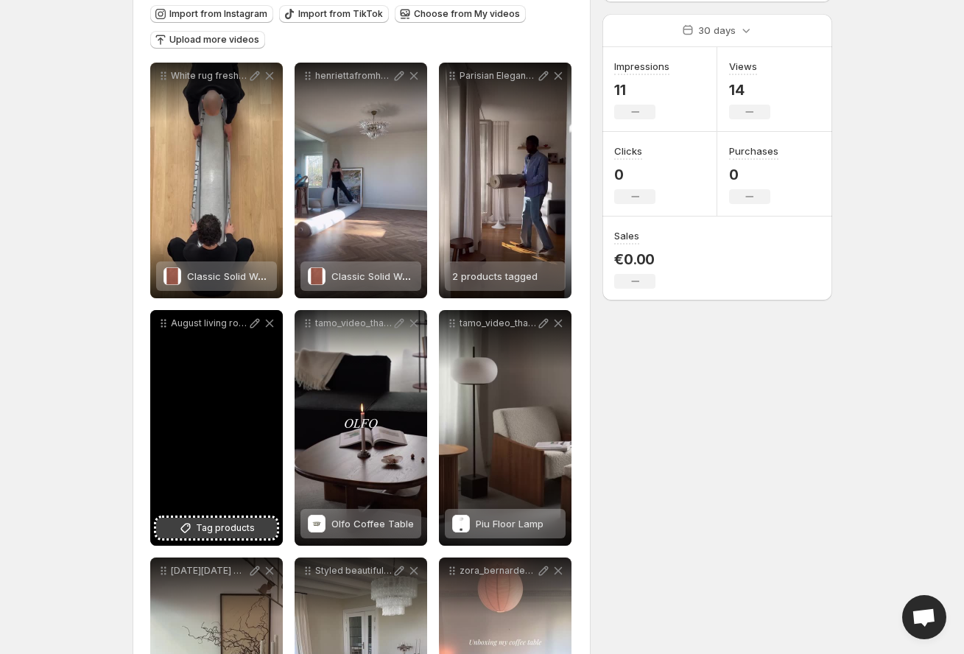
click at [220, 535] on span "Tag products" at bounding box center [225, 528] width 59 height 15
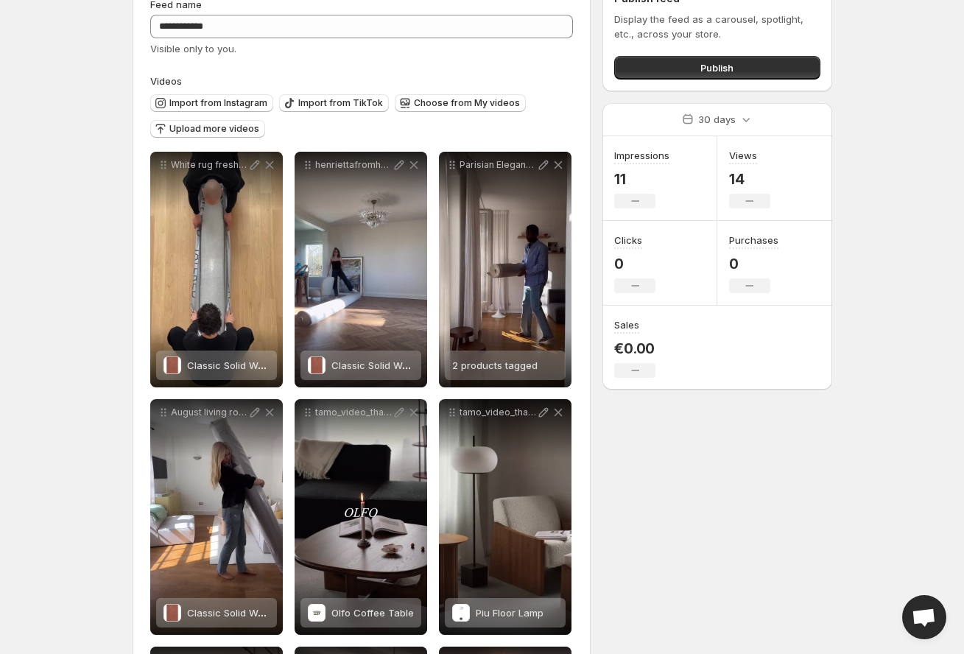
scroll to position [0, 0]
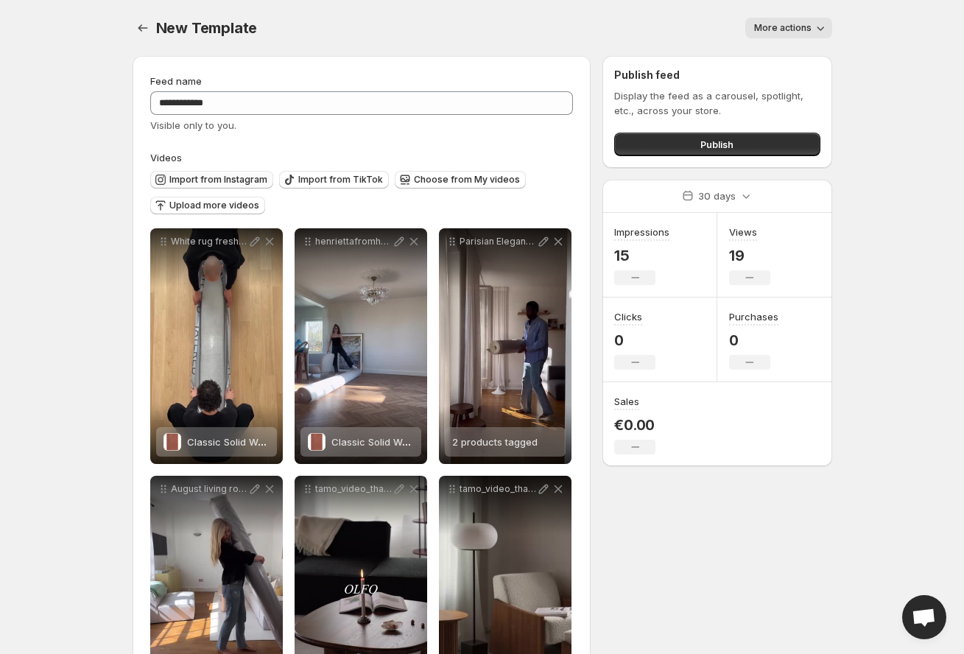
click at [214, 175] on span "Import from Instagram" at bounding box center [218, 180] width 98 height 12
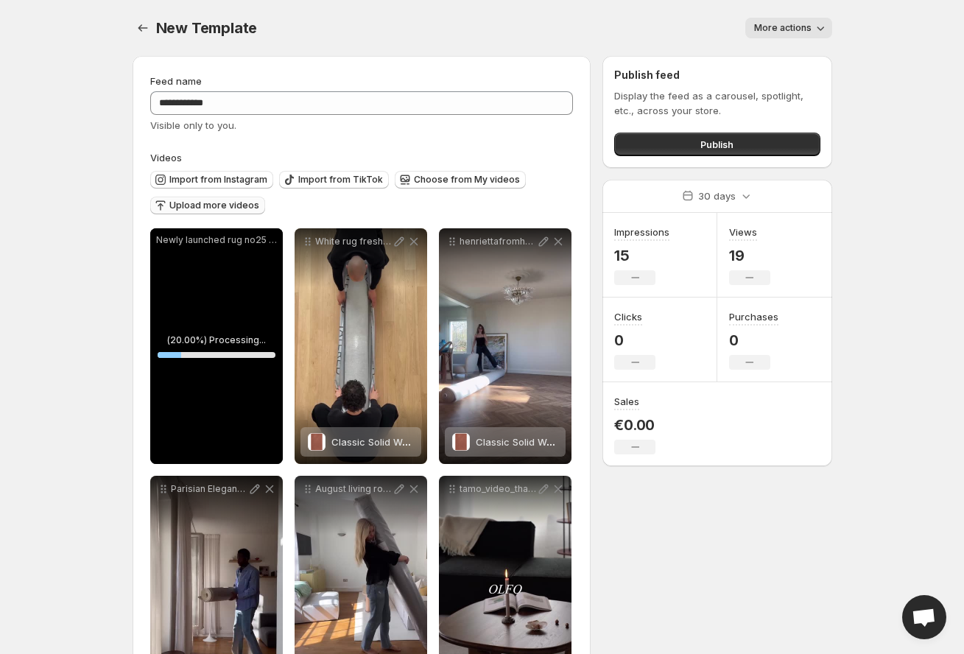
click at [194, 211] on span "Upload more videos" at bounding box center [214, 206] width 90 height 12
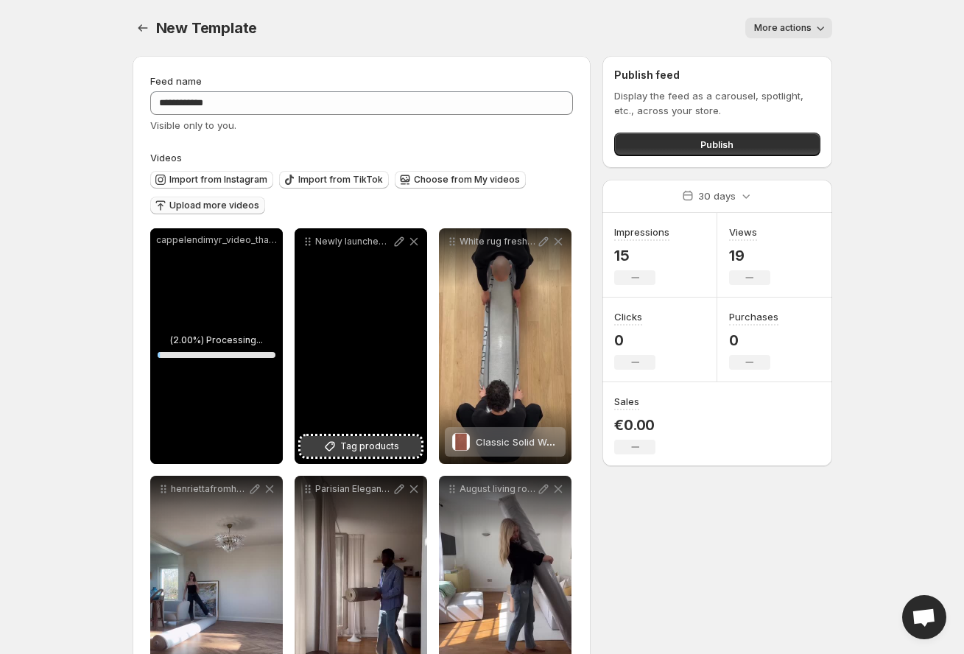
click at [344, 451] on span "Tag products" at bounding box center [369, 446] width 59 height 15
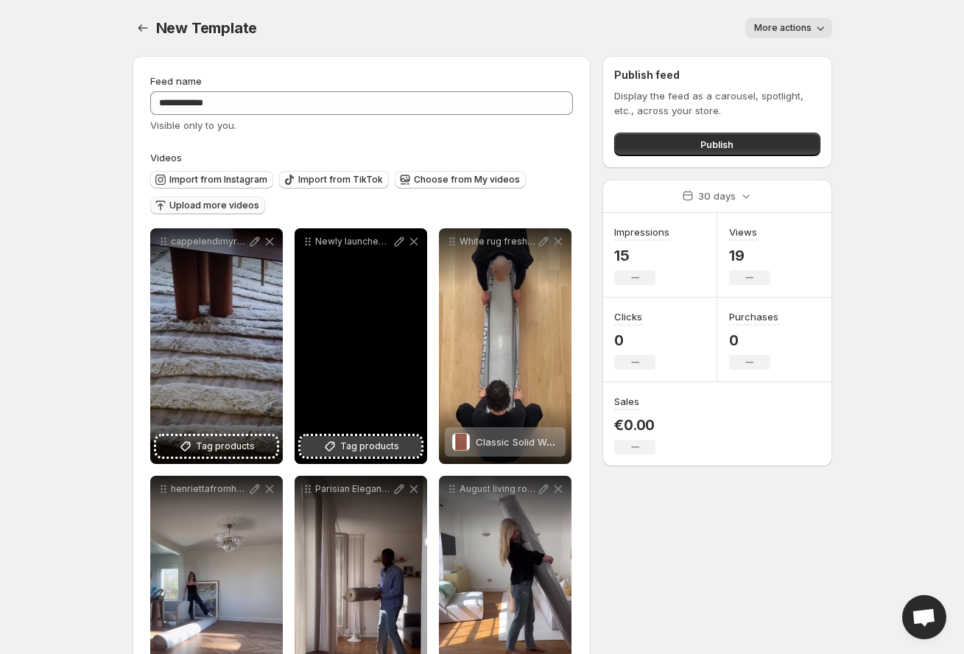
click at [387, 448] on span "Tag products" at bounding box center [369, 446] width 59 height 15
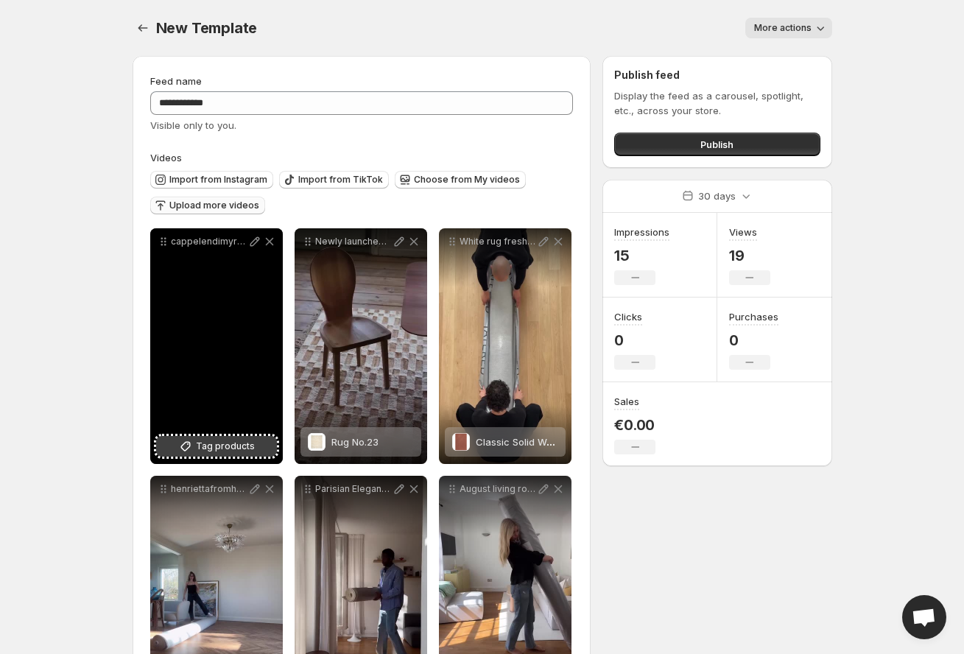
click at [222, 448] on span "Tag products" at bounding box center [225, 446] width 59 height 15
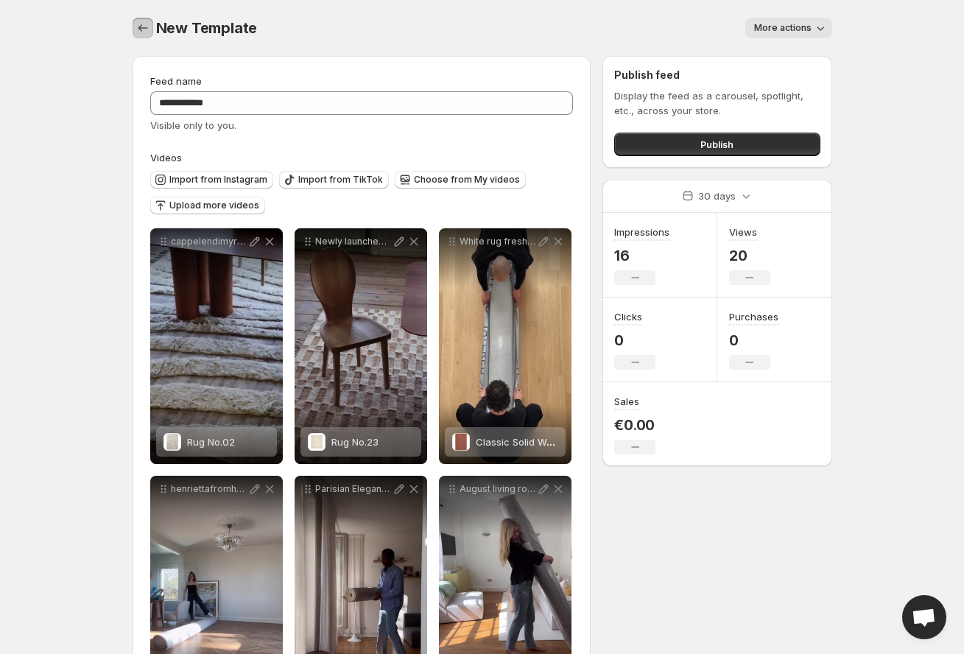
click at [141, 26] on icon "Settings" at bounding box center [142, 28] width 15 height 15
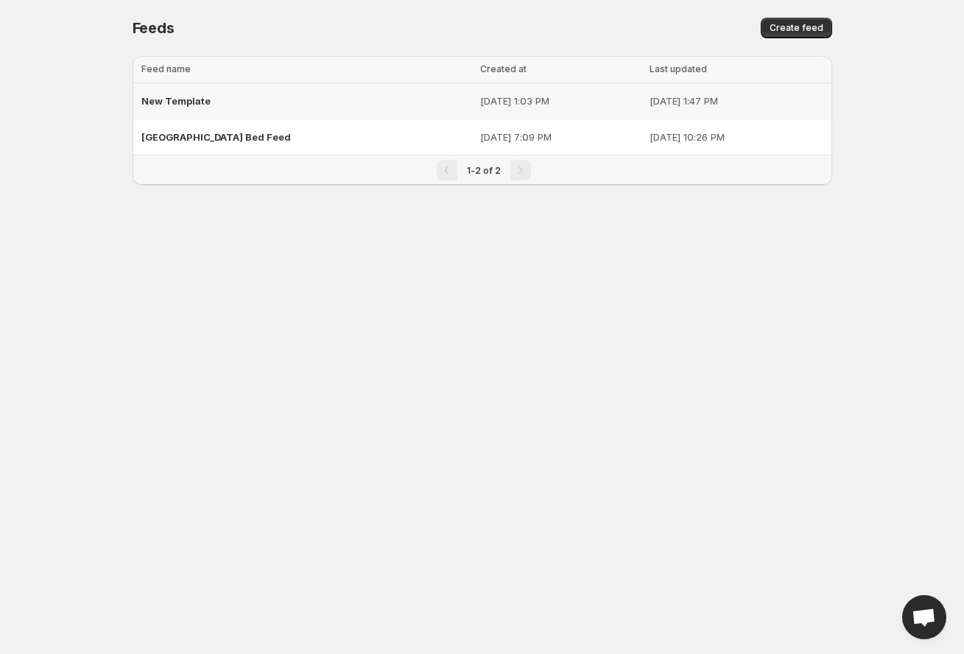
click at [186, 102] on span "New Template" at bounding box center [175, 101] width 69 height 12
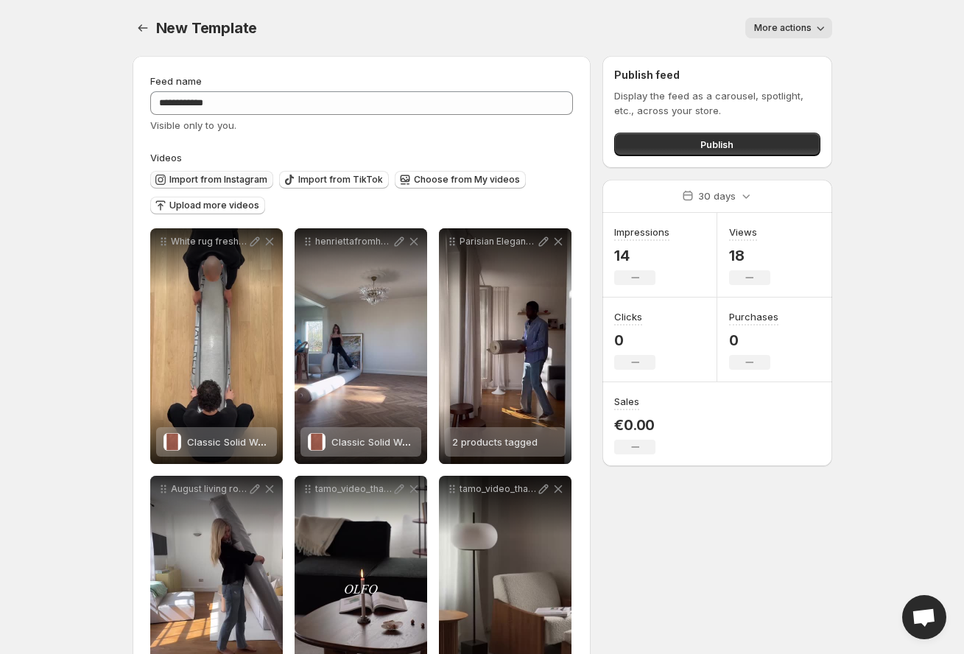
click at [238, 180] on span "Import from Instagram" at bounding box center [218, 180] width 98 height 12
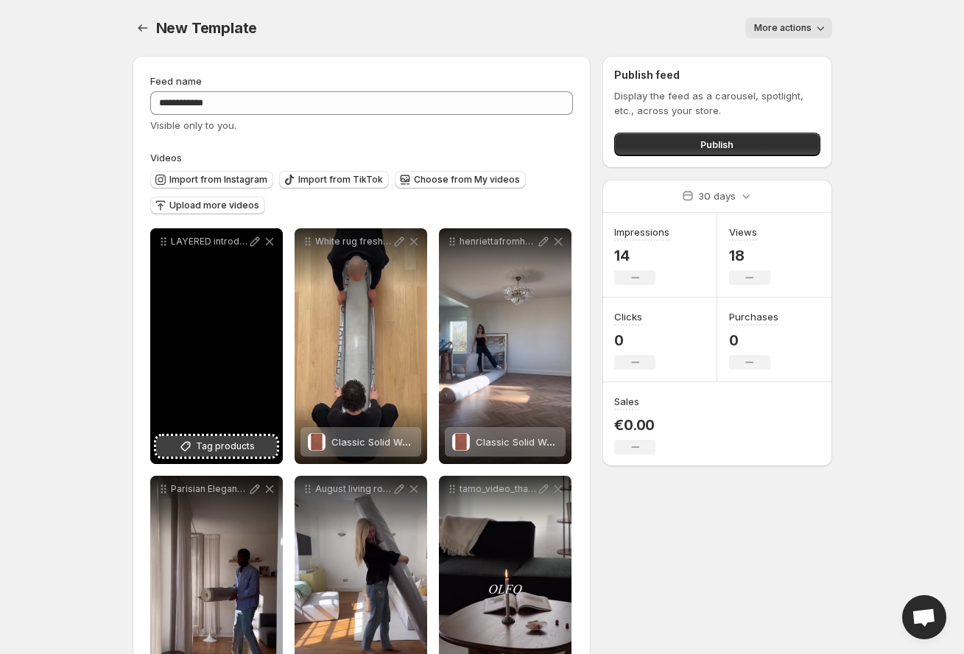
click at [198, 452] on span "Tag products" at bounding box center [225, 446] width 59 height 15
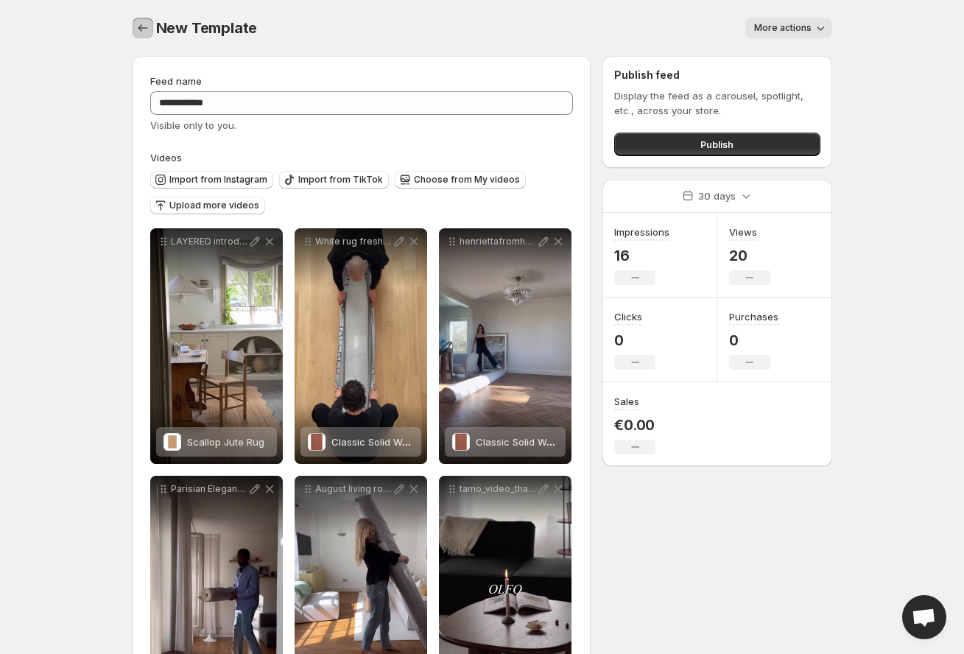
click at [149, 29] on icon "Settings" at bounding box center [142, 28] width 15 height 15
